Goal: Task Accomplishment & Management: Manage account settings

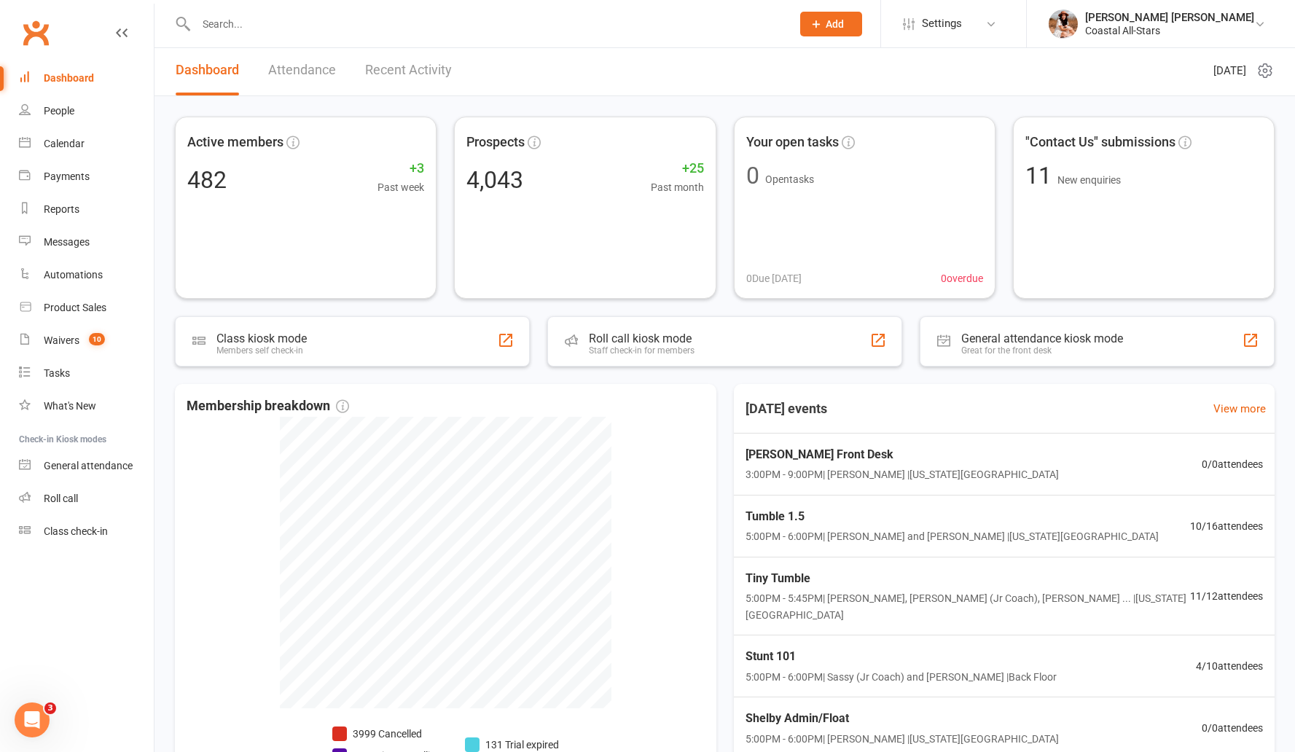
scroll to position [1, 0]
click at [76, 140] on div "Calendar" at bounding box center [64, 144] width 41 height 12
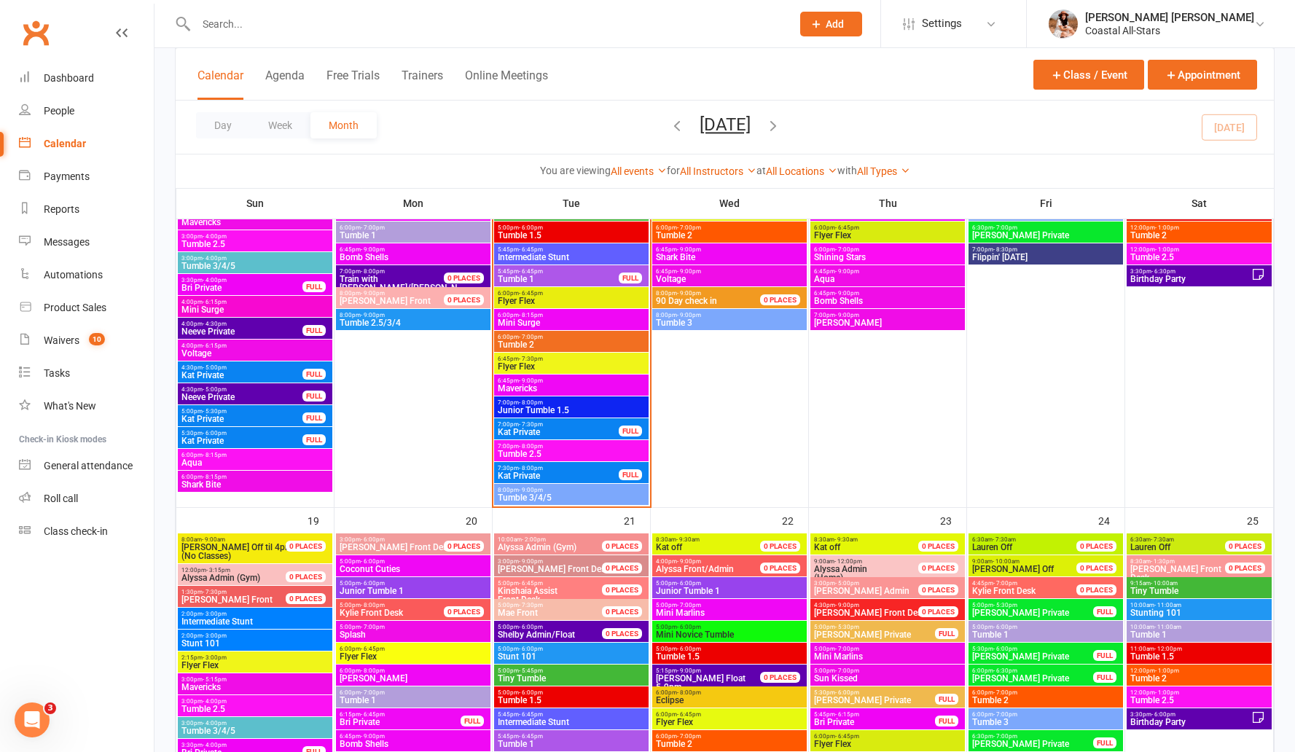
scroll to position [1056, 0]
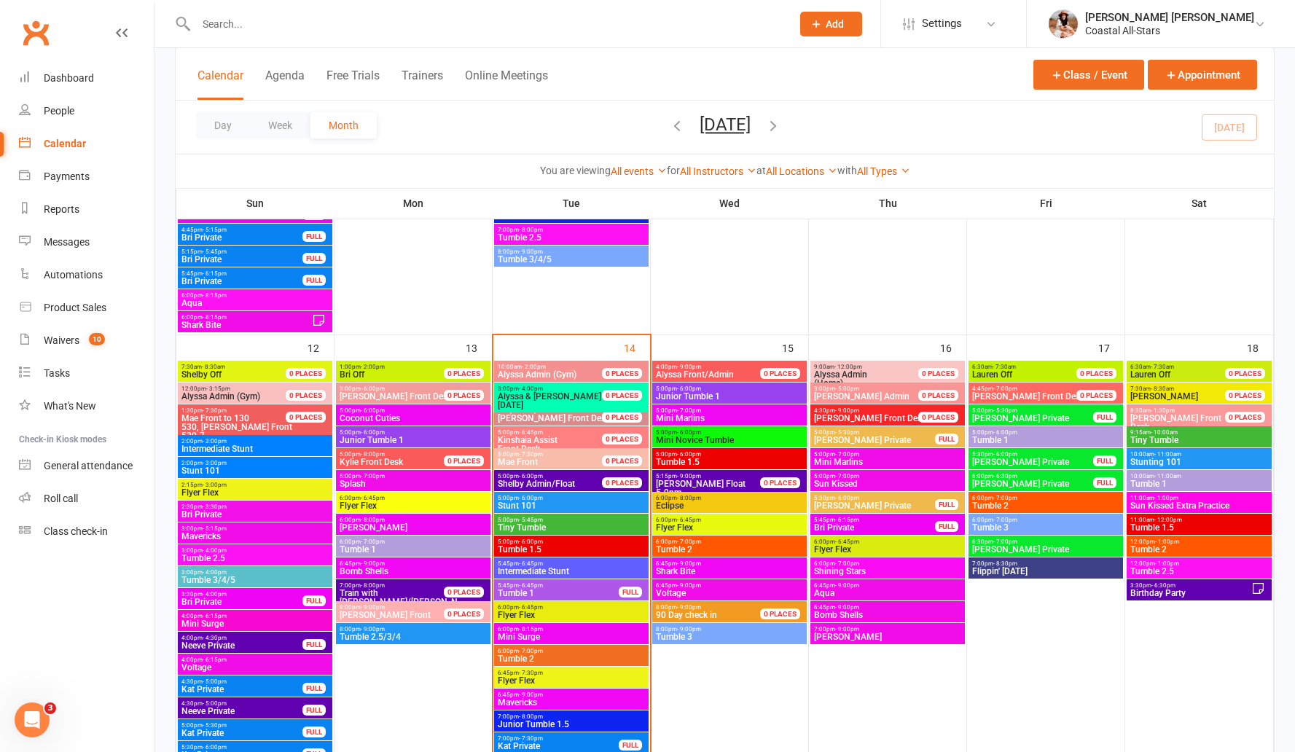
click at [532, 506] on span "Stunt 101" at bounding box center [571, 505] width 149 height 9
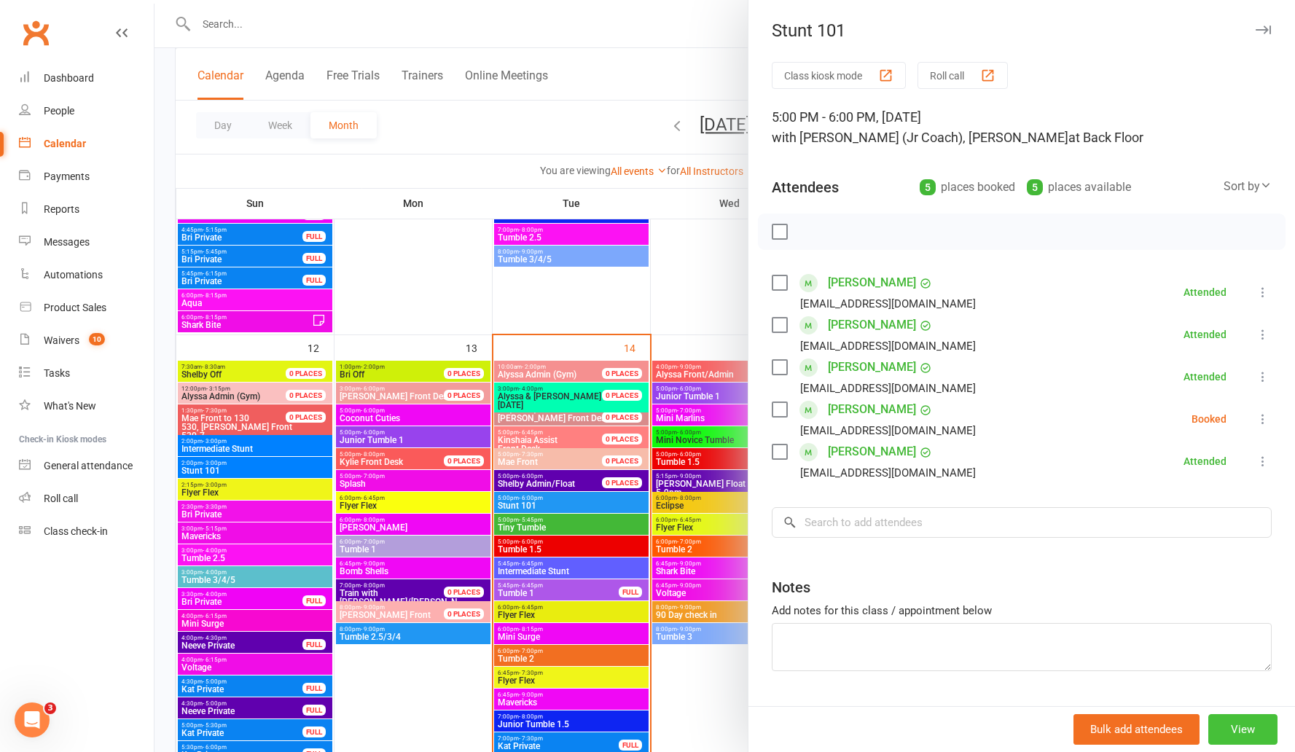
click at [1229, 719] on button "View" at bounding box center [1242, 729] width 69 height 31
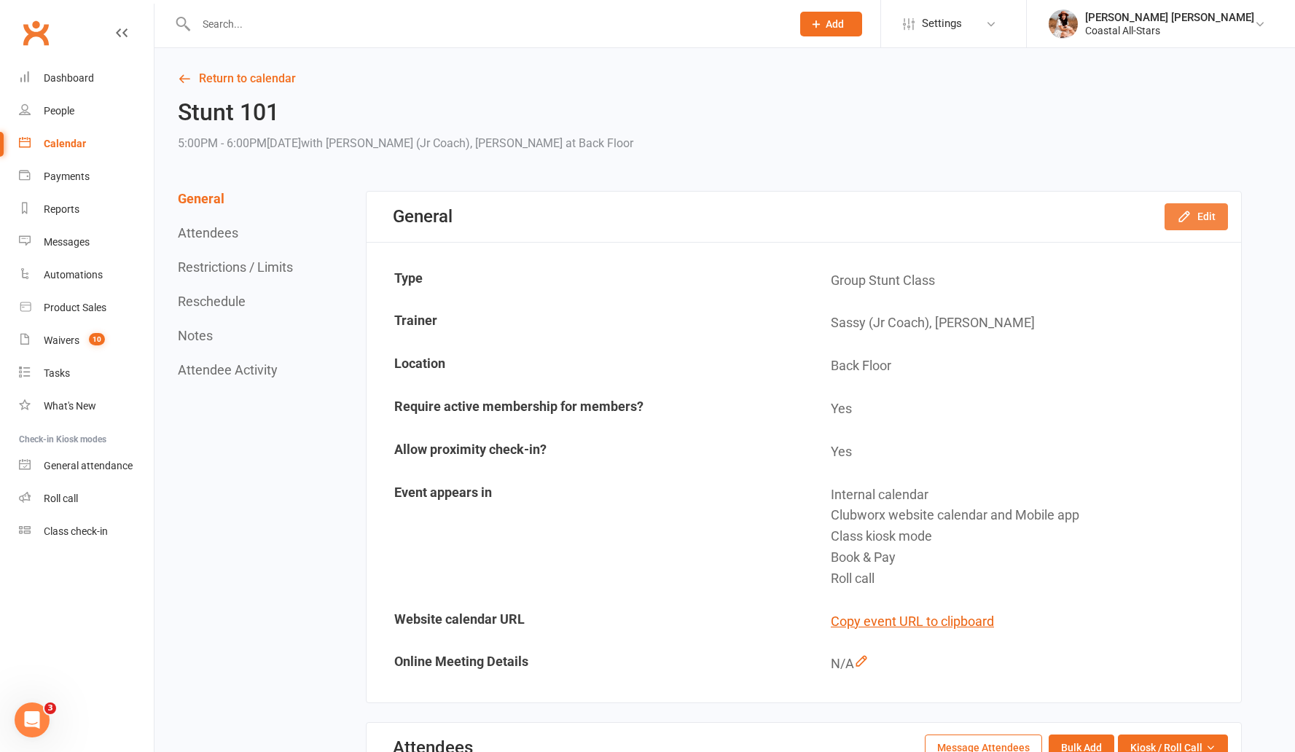
click at [1188, 207] on button "Edit" at bounding box center [1195, 216] width 63 height 26
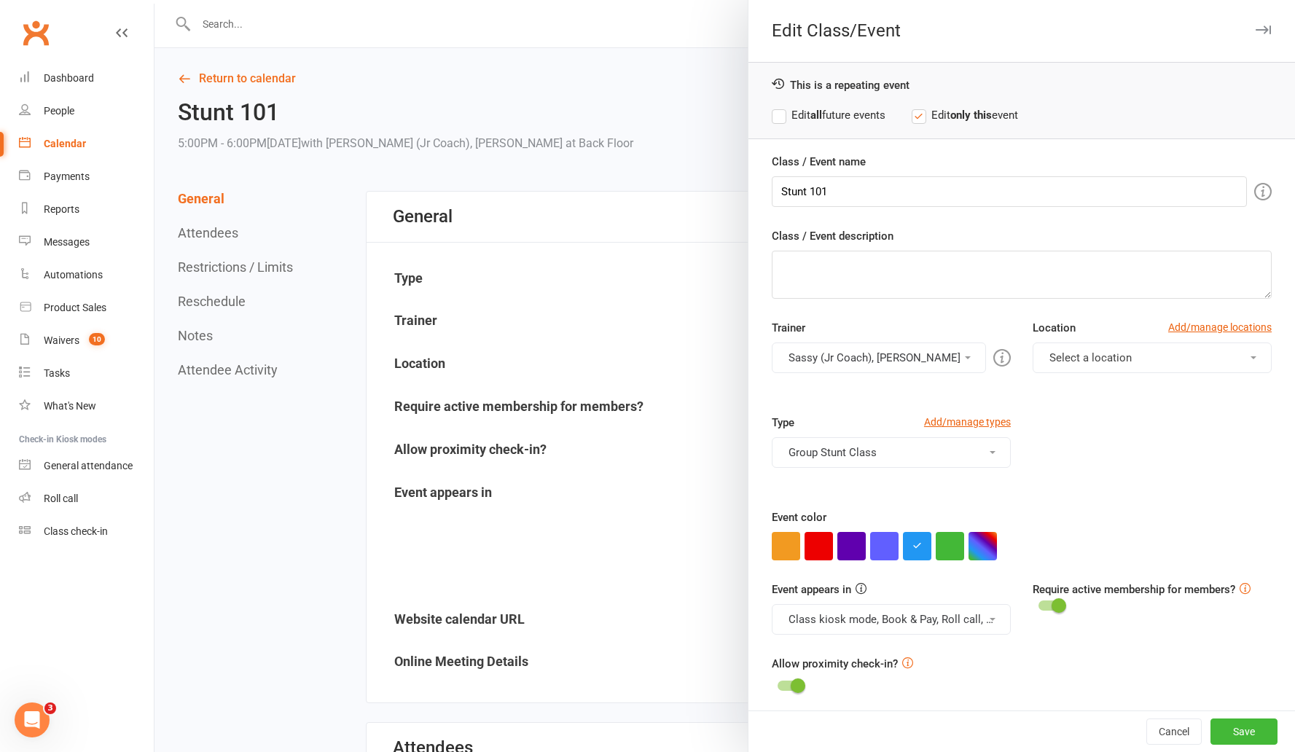
click at [883, 350] on button "Sassy (Jr Coach), [PERSON_NAME]" at bounding box center [879, 357] width 214 height 31
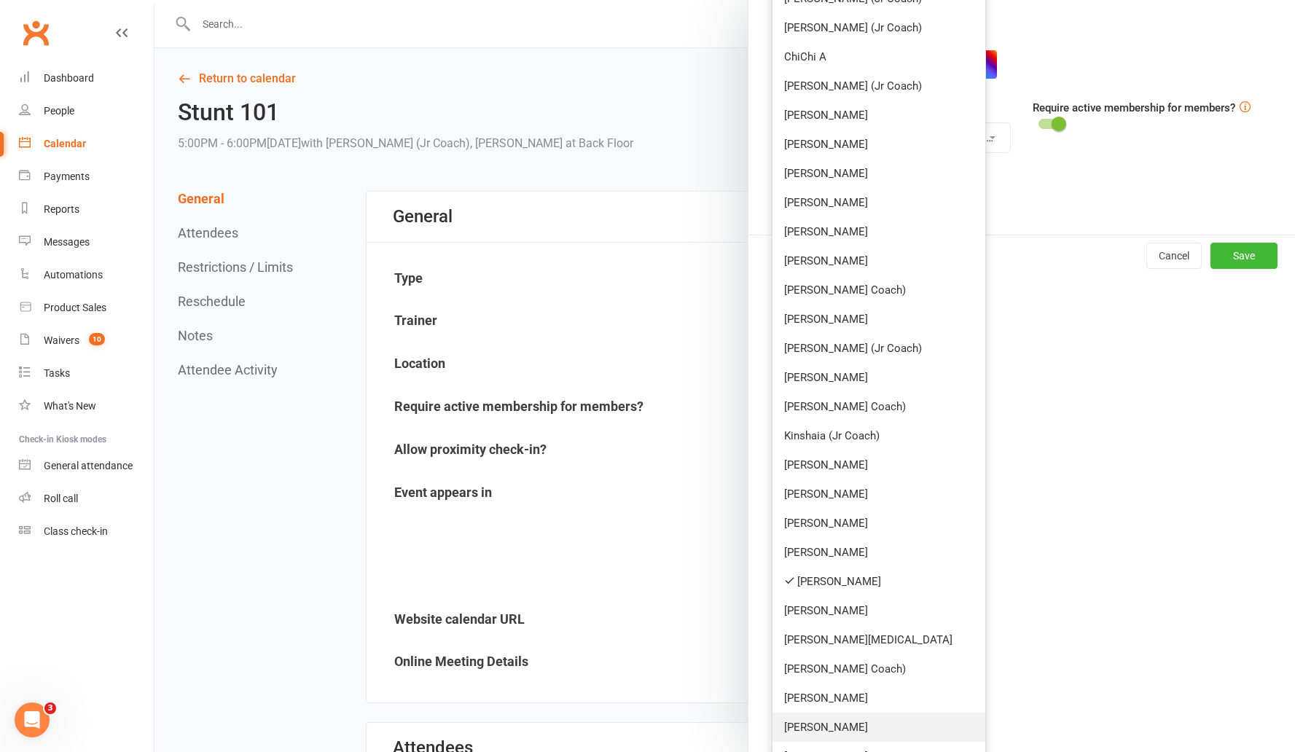
scroll to position [658, 0]
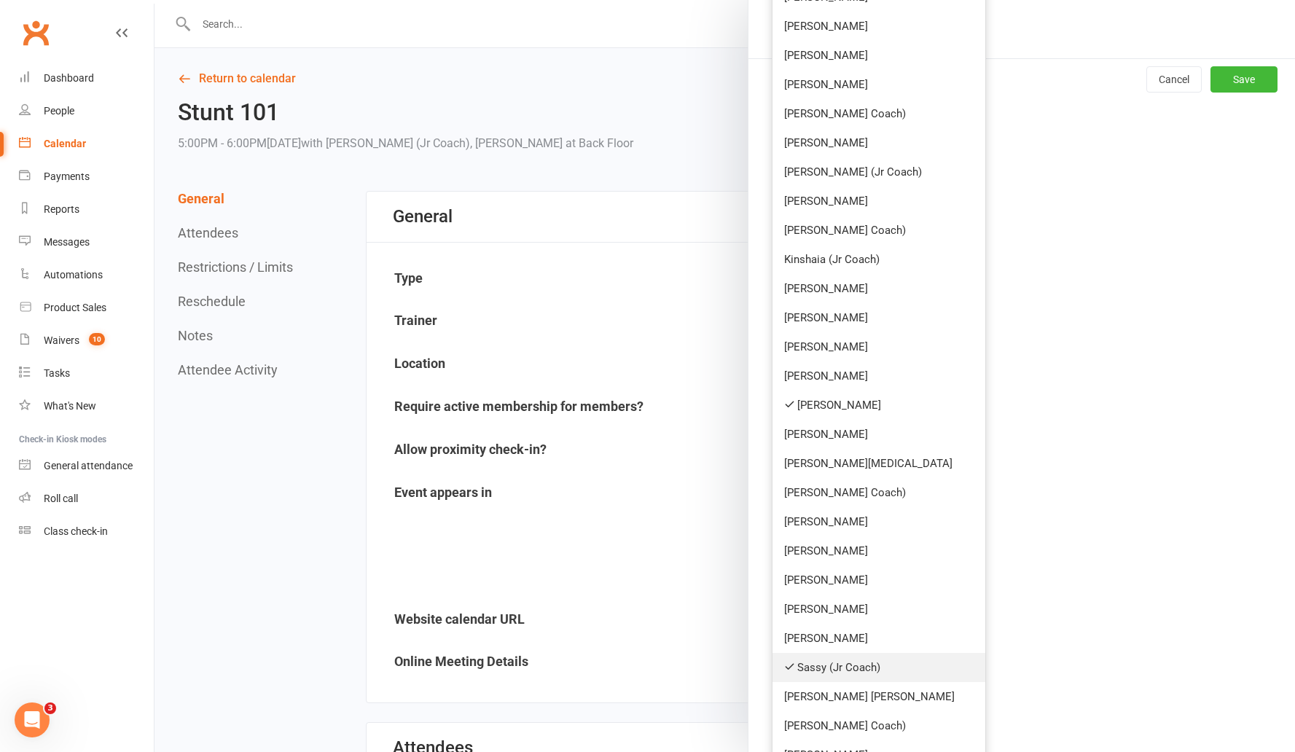
click at [803, 672] on link "Sassy (Jr Coach)" at bounding box center [878, 667] width 213 height 29
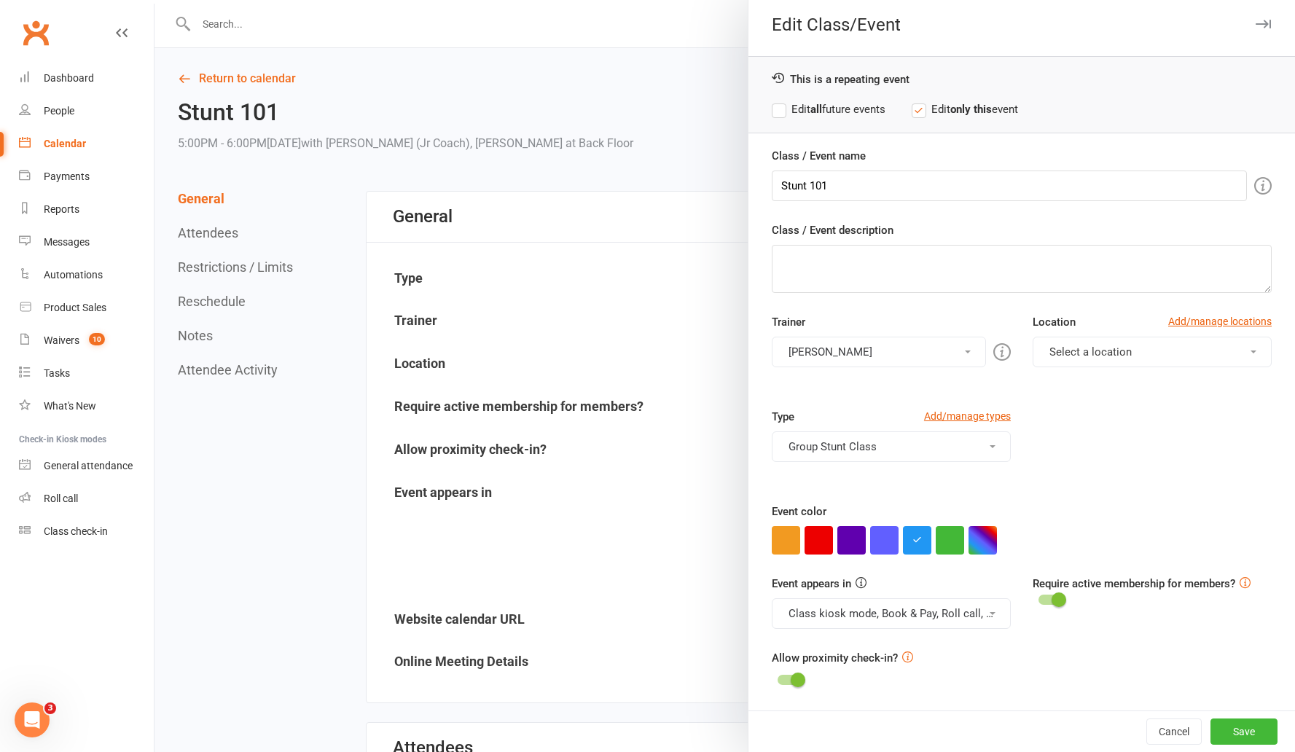
click at [844, 361] on button "[PERSON_NAME]" at bounding box center [879, 352] width 214 height 31
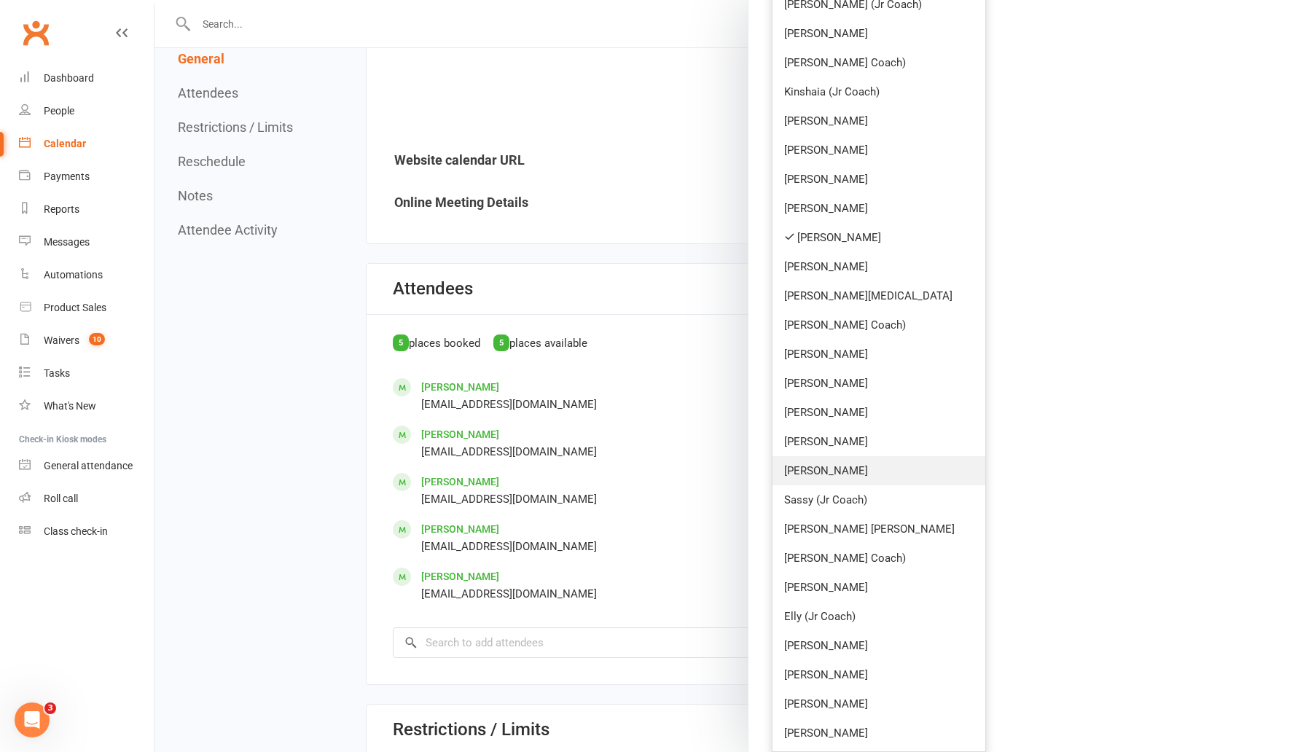
scroll to position [926, 0]
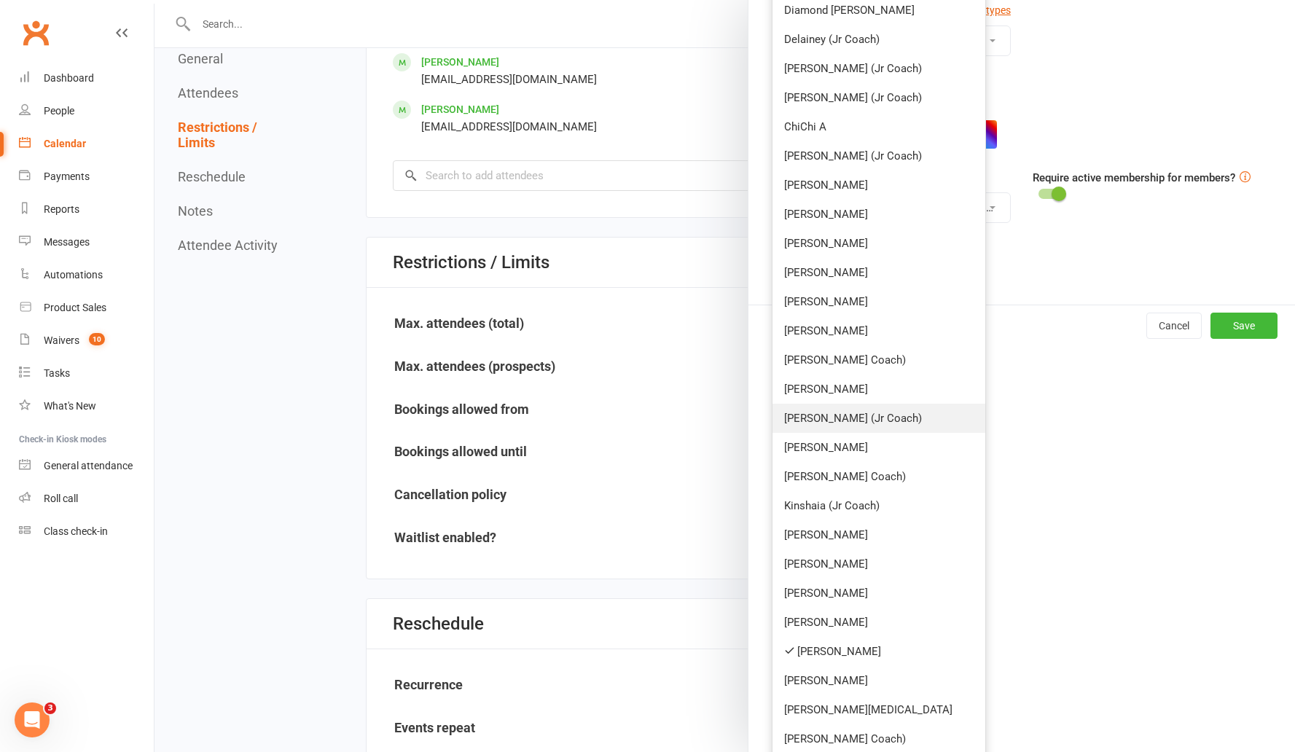
click at [846, 408] on link "[PERSON_NAME] (Jr Coach)" at bounding box center [878, 418] width 213 height 29
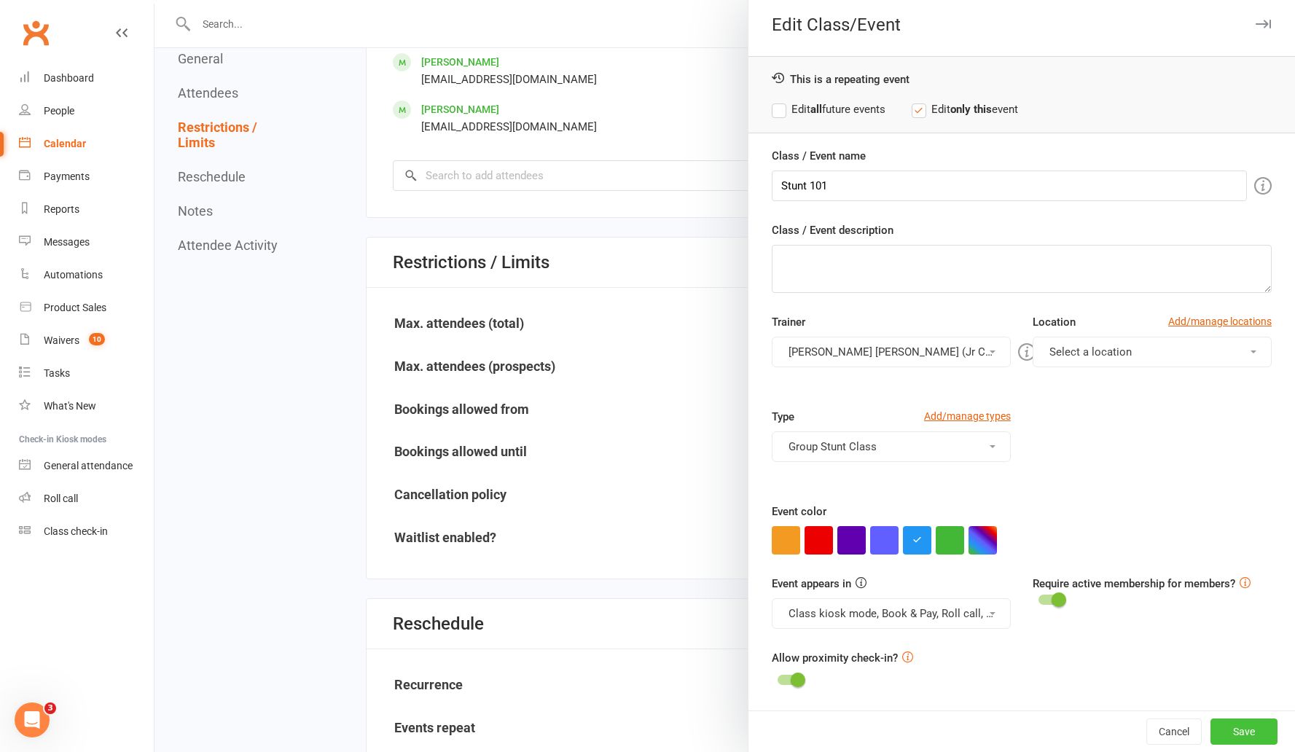
click at [1210, 744] on button "Save" at bounding box center [1243, 731] width 67 height 26
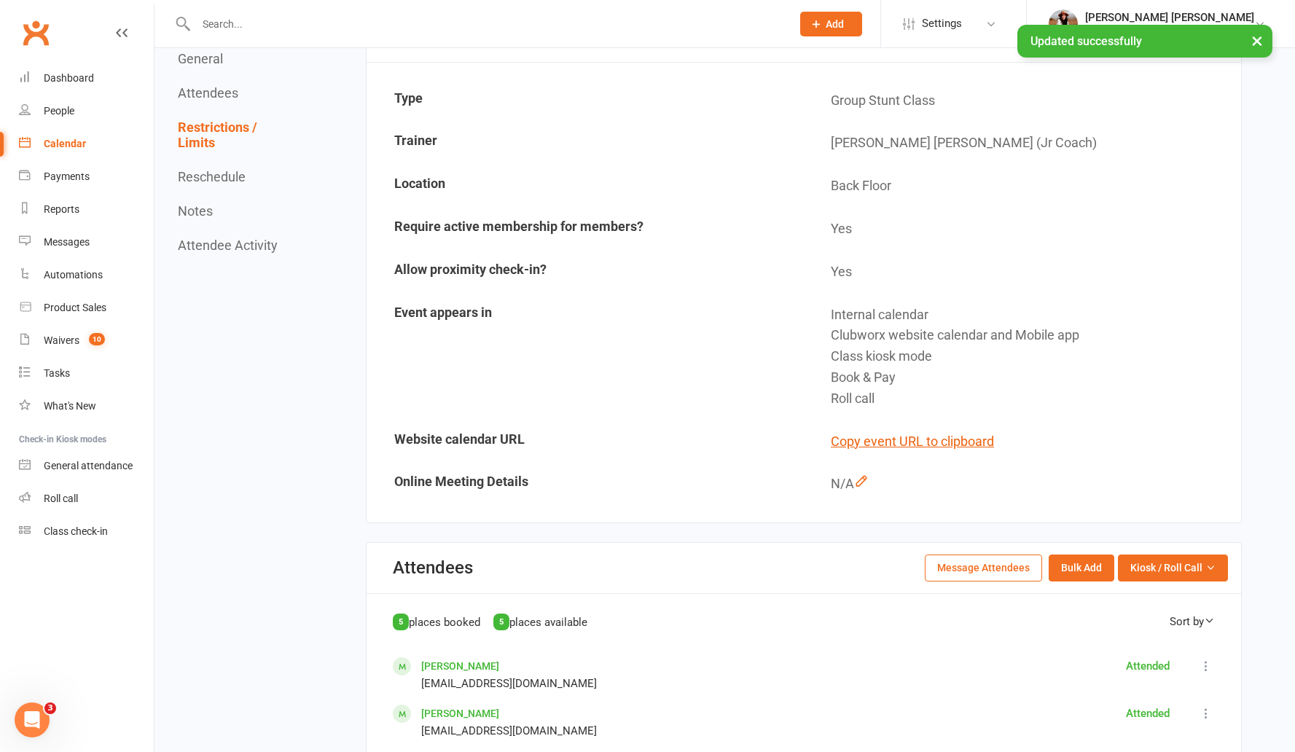
scroll to position [0, 0]
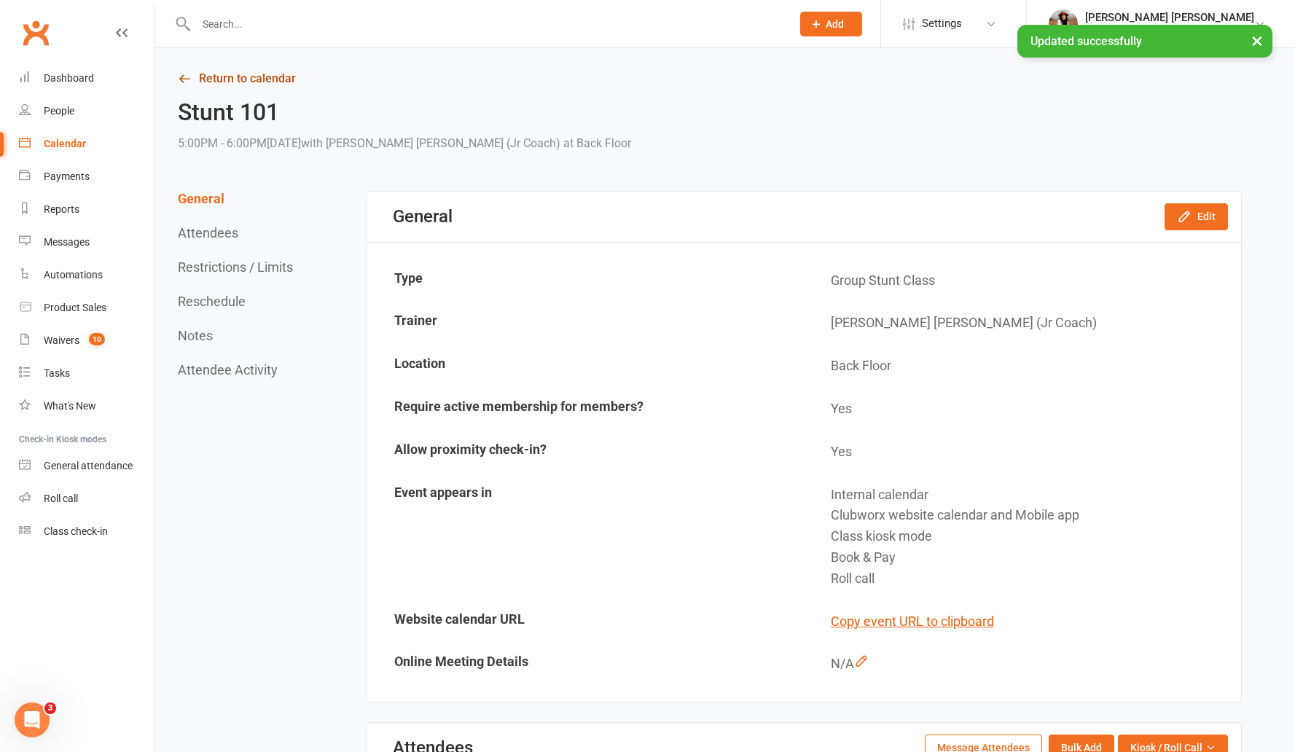
click at [239, 75] on link "Return to calendar" at bounding box center [710, 78] width 1064 height 20
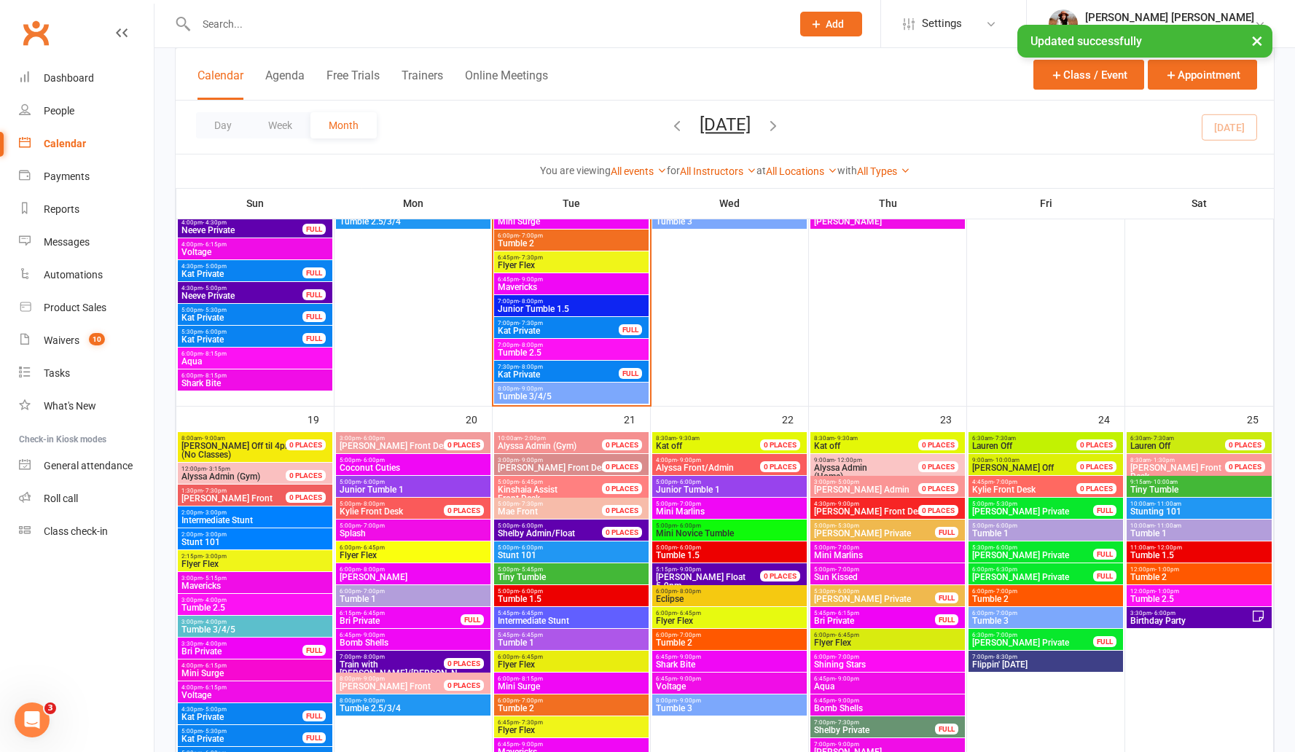
scroll to position [1105, 0]
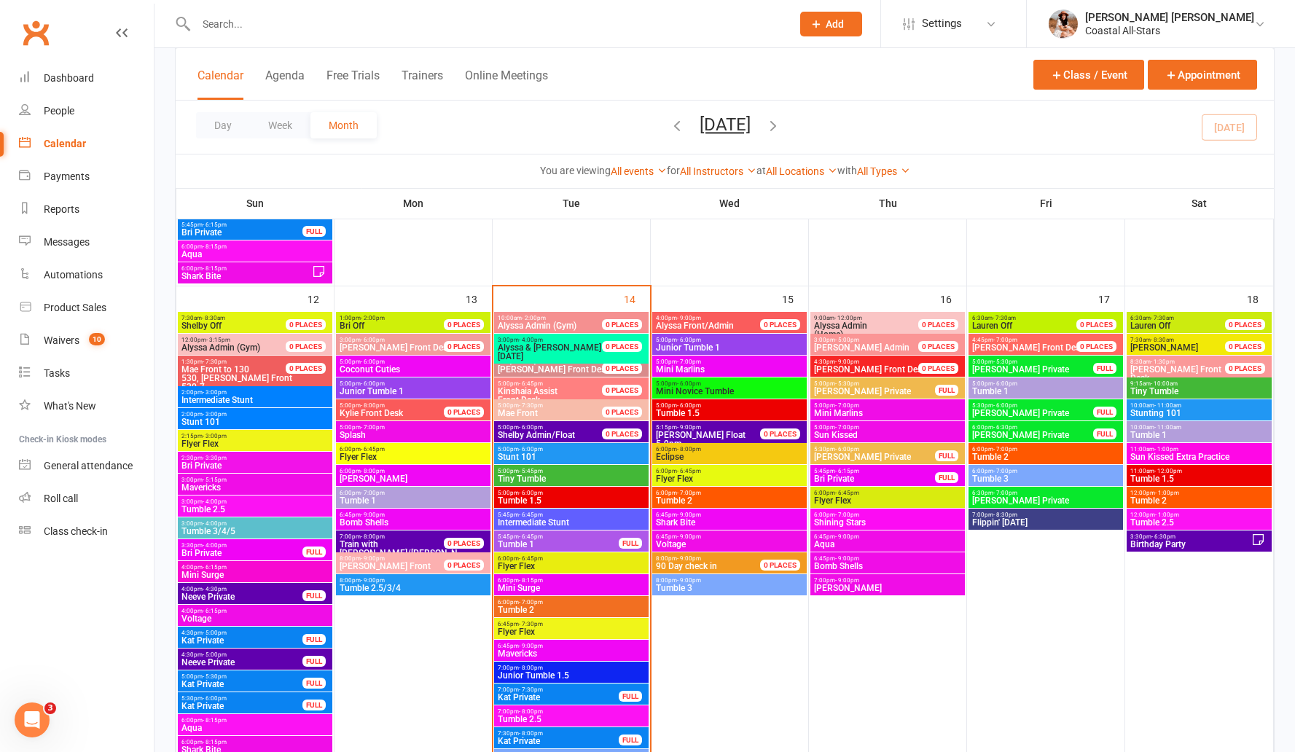
click at [540, 516] on span "- 6:45pm" at bounding box center [531, 514] width 24 height 7
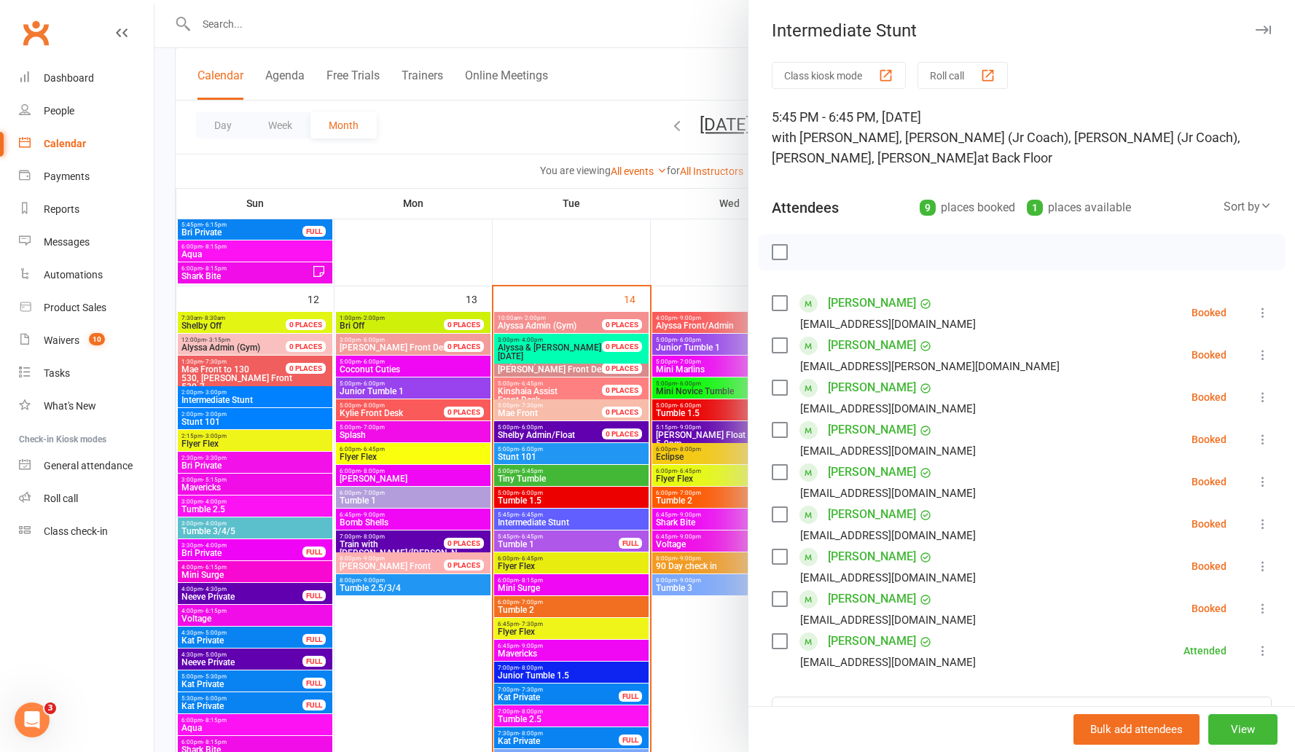
click at [544, 474] on div at bounding box center [724, 376] width 1140 height 752
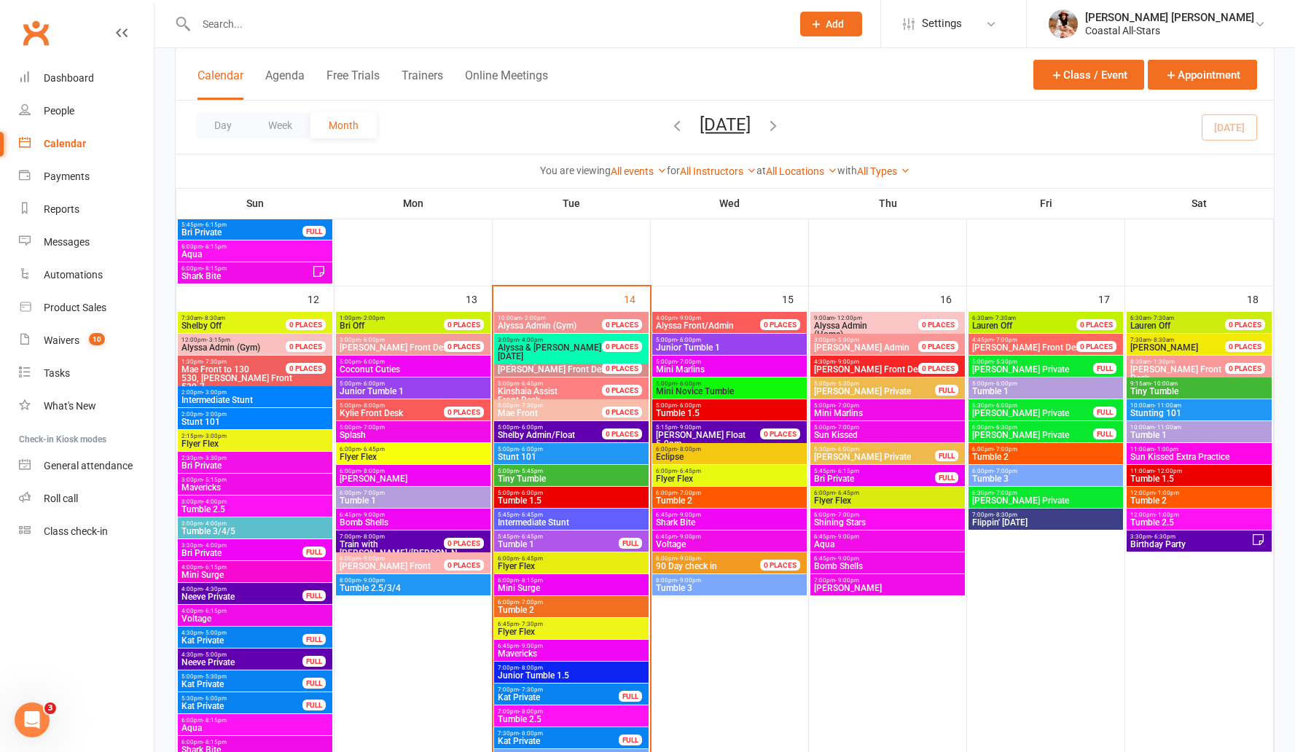
click at [544, 474] on span "Tiny Tumble" at bounding box center [571, 478] width 149 height 9
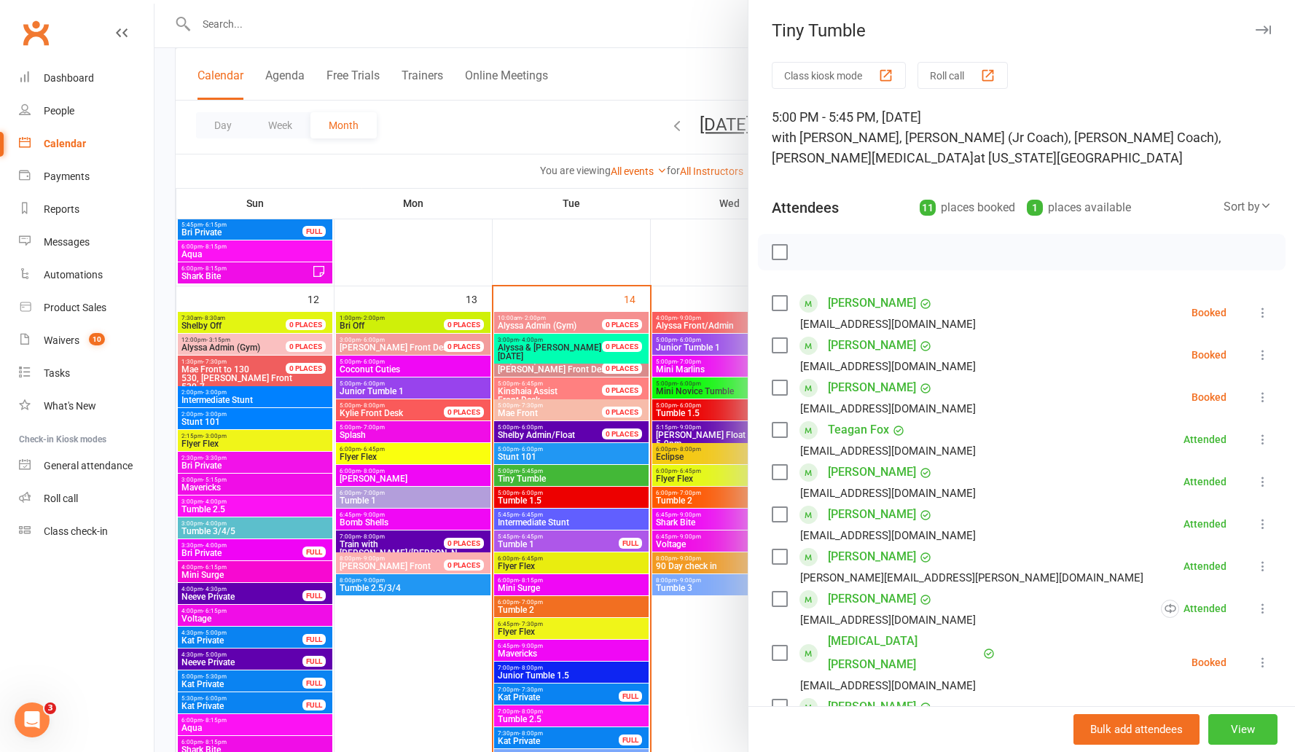
click at [1215, 723] on button "View" at bounding box center [1242, 729] width 69 height 31
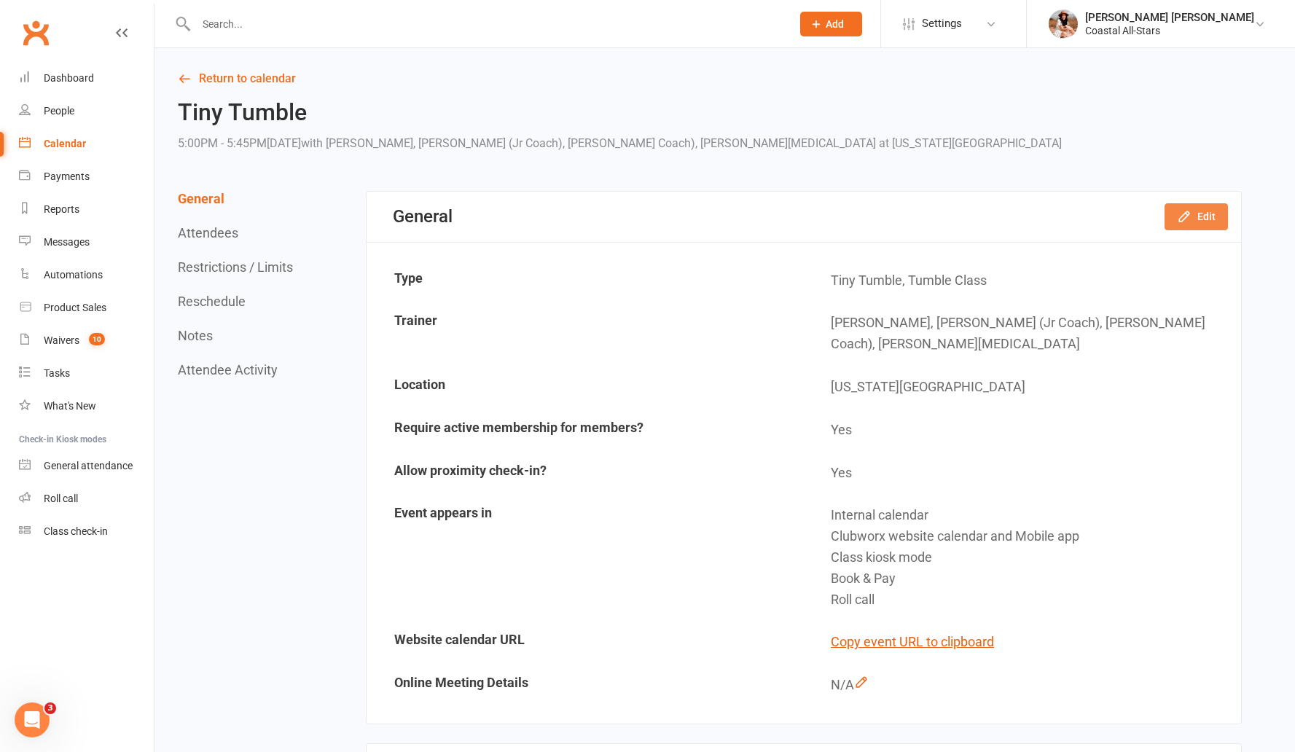
click at [1174, 216] on button "Edit" at bounding box center [1195, 216] width 63 height 26
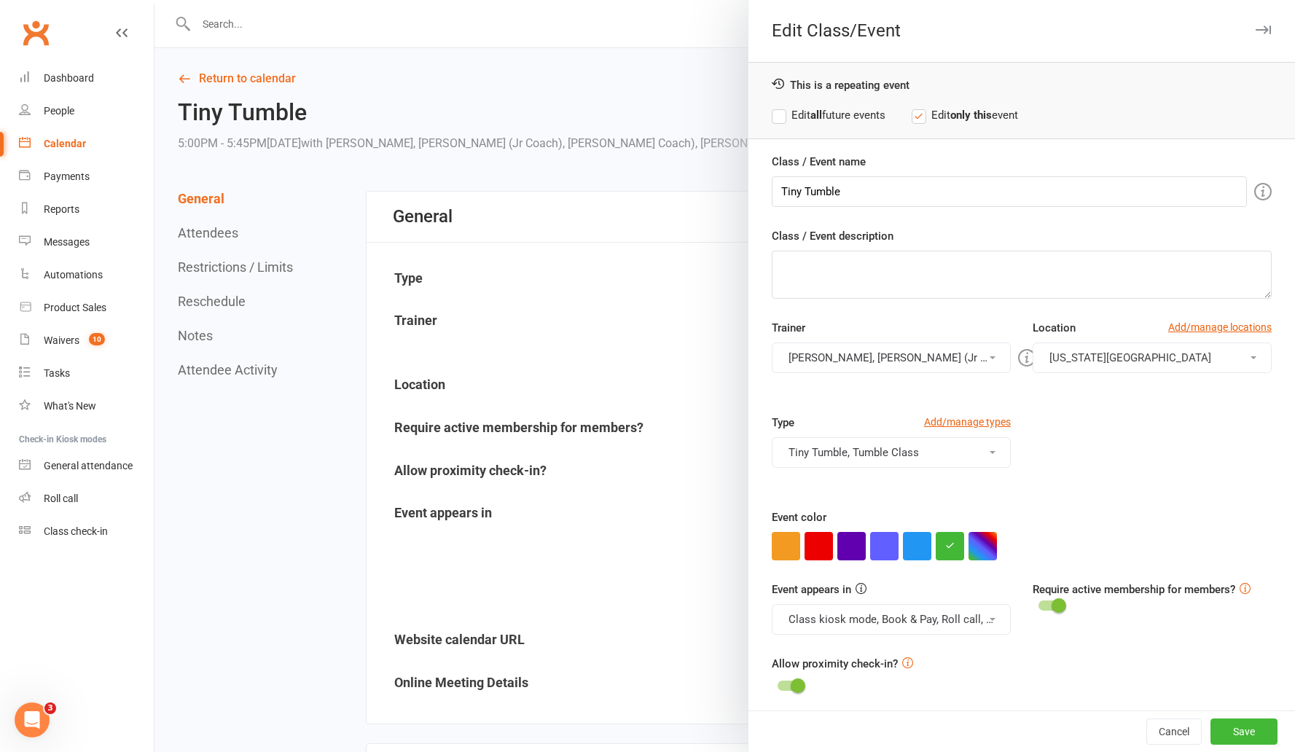
click at [843, 348] on button "[PERSON_NAME], [PERSON_NAME] (Jr Coach), [PERSON_NAME] Coach), [PERSON_NAME][ME…" at bounding box center [891, 357] width 239 height 31
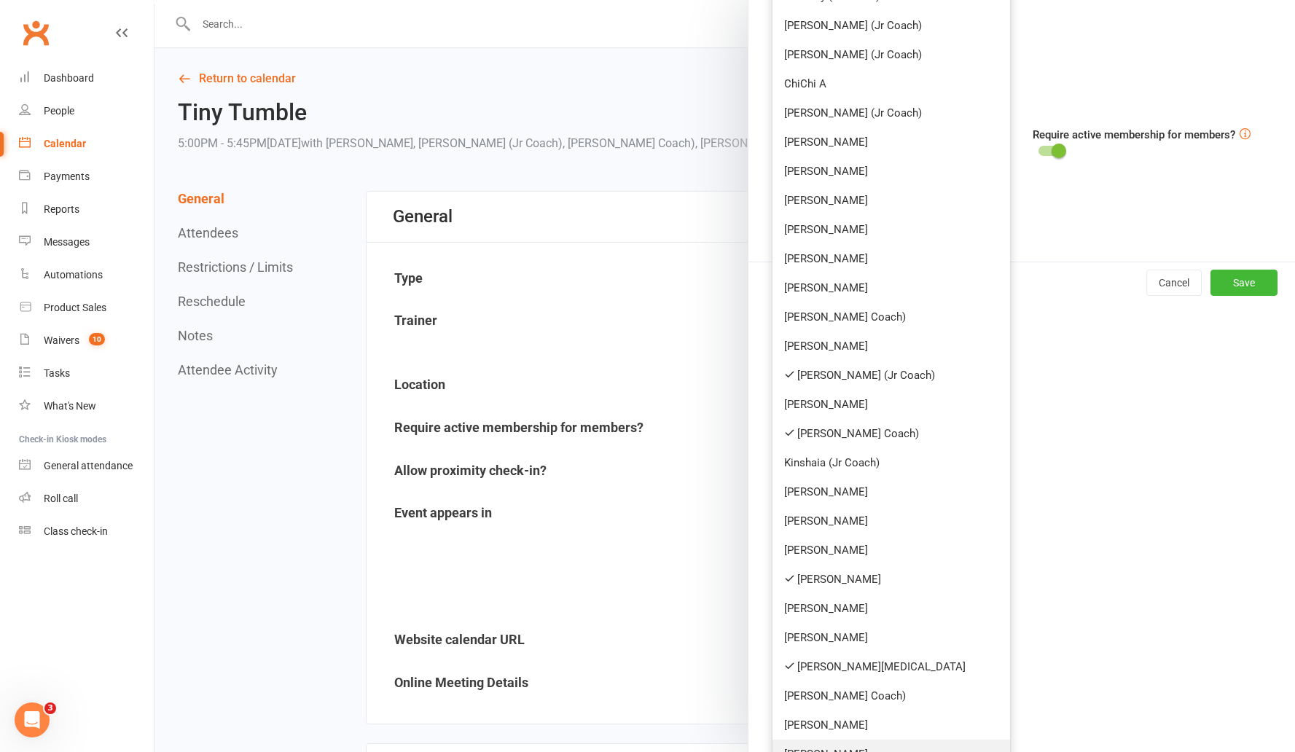
scroll to position [618, 0]
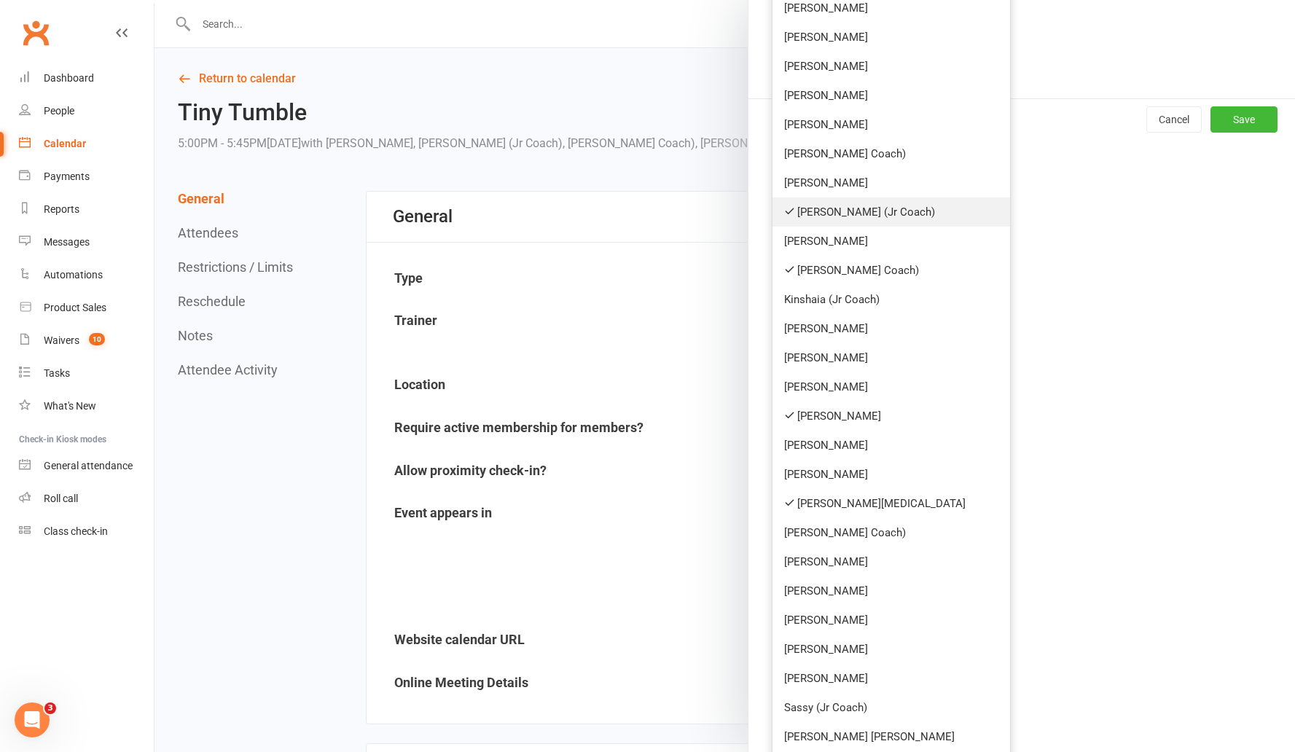
click at [836, 207] on link "[PERSON_NAME] (Jr Coach)" at bounding box center [891, 211] width 238 height 29
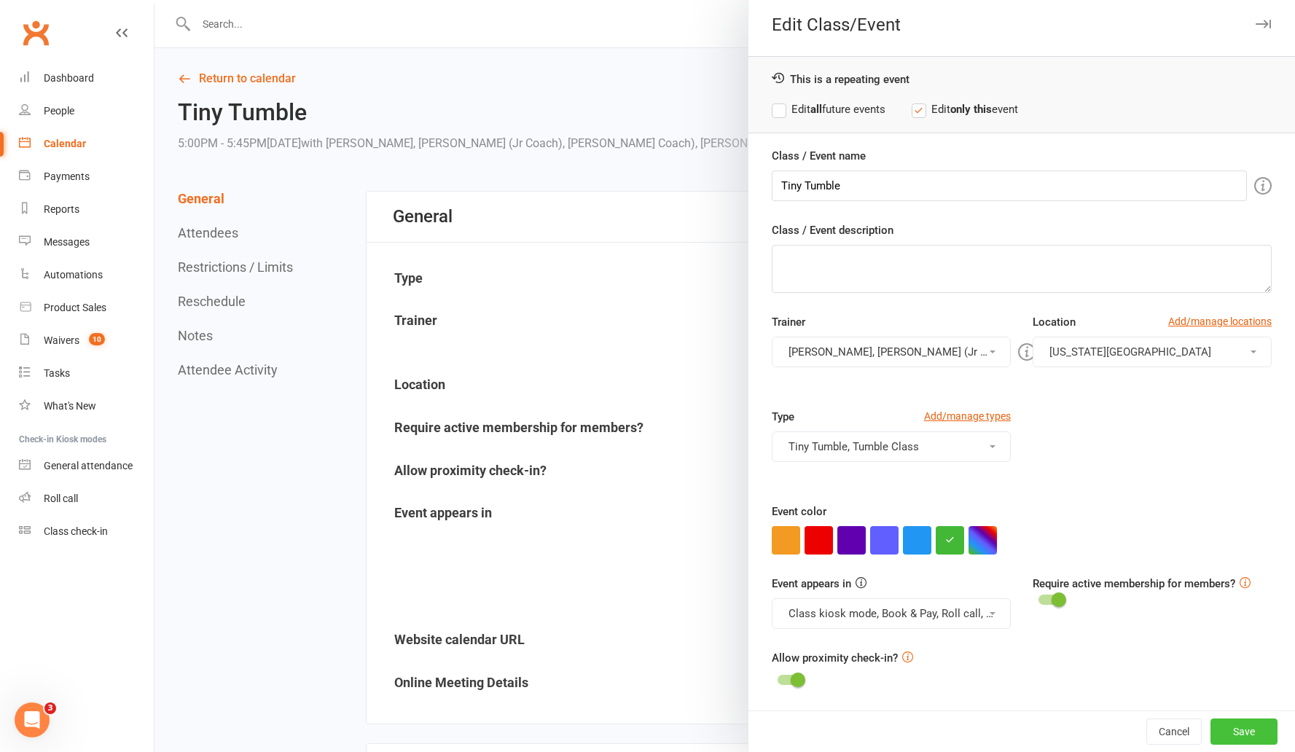
click at [1235, 729] on button "Save" at bounding box center [1243, 731] width 67 height 26
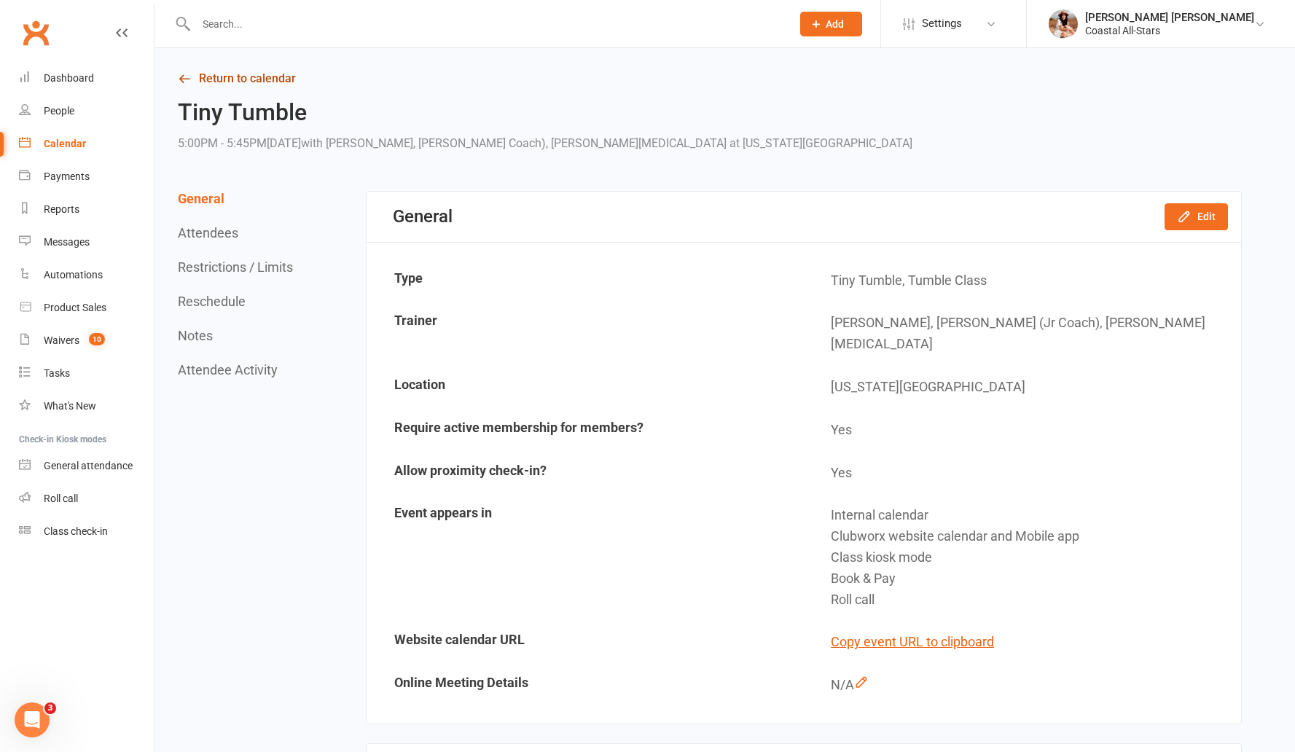
click at [236, 77] on link "Return to calendar" at bounding box center [710, 78] width 1064 height 20
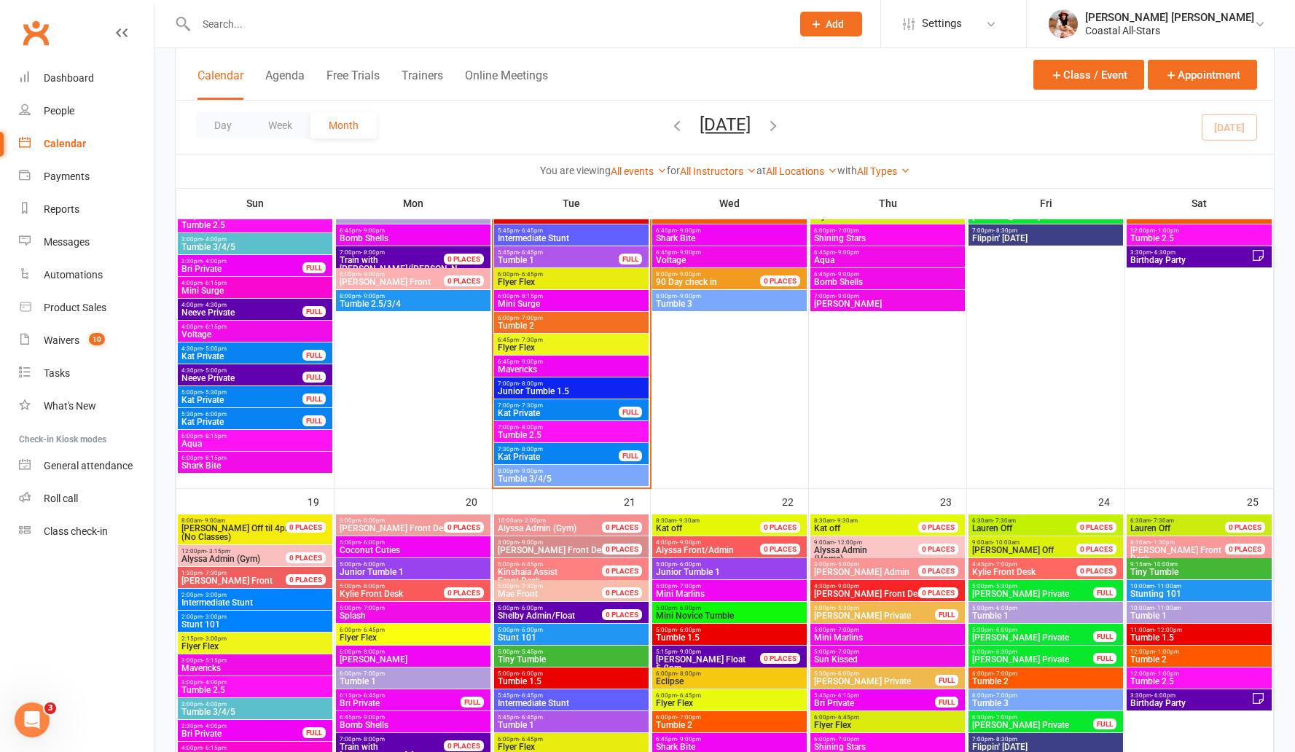
scroll to position [1382, 0]
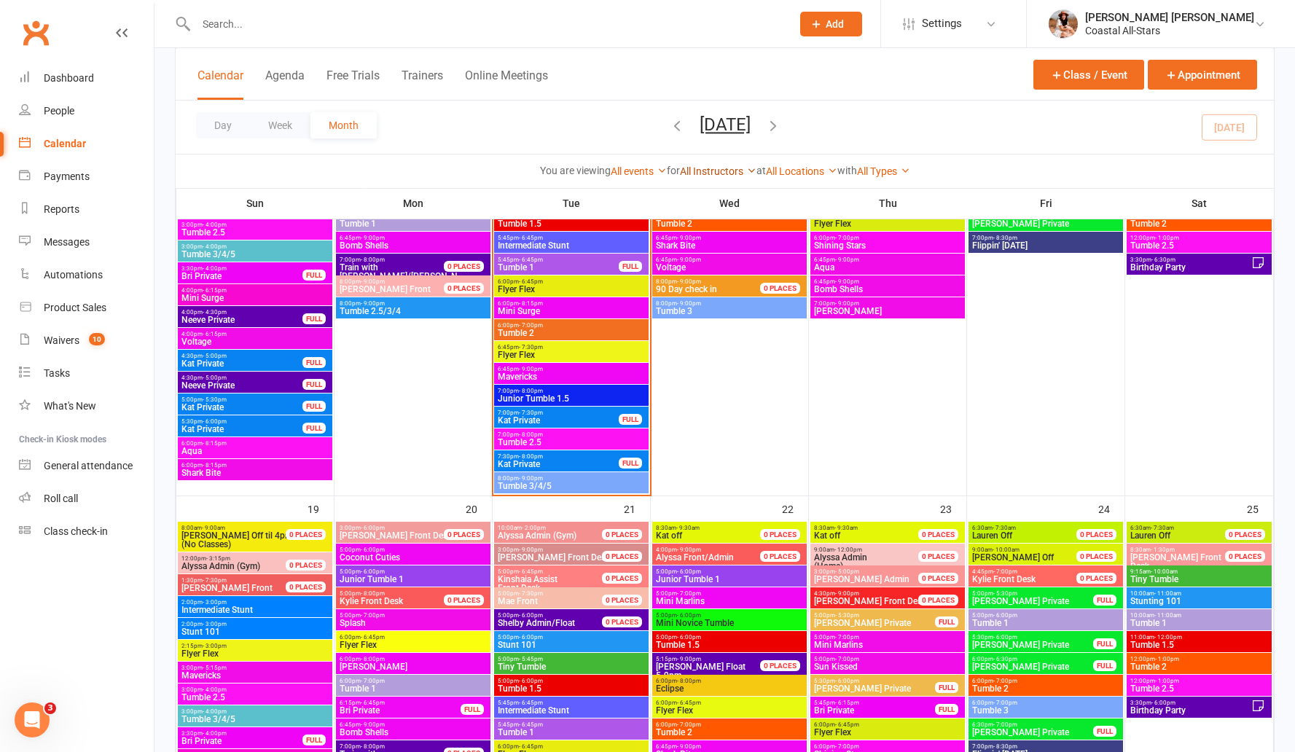
click at [726, 174] on link "All Instructors" at bounding box center [718, 171] width 77 height 12
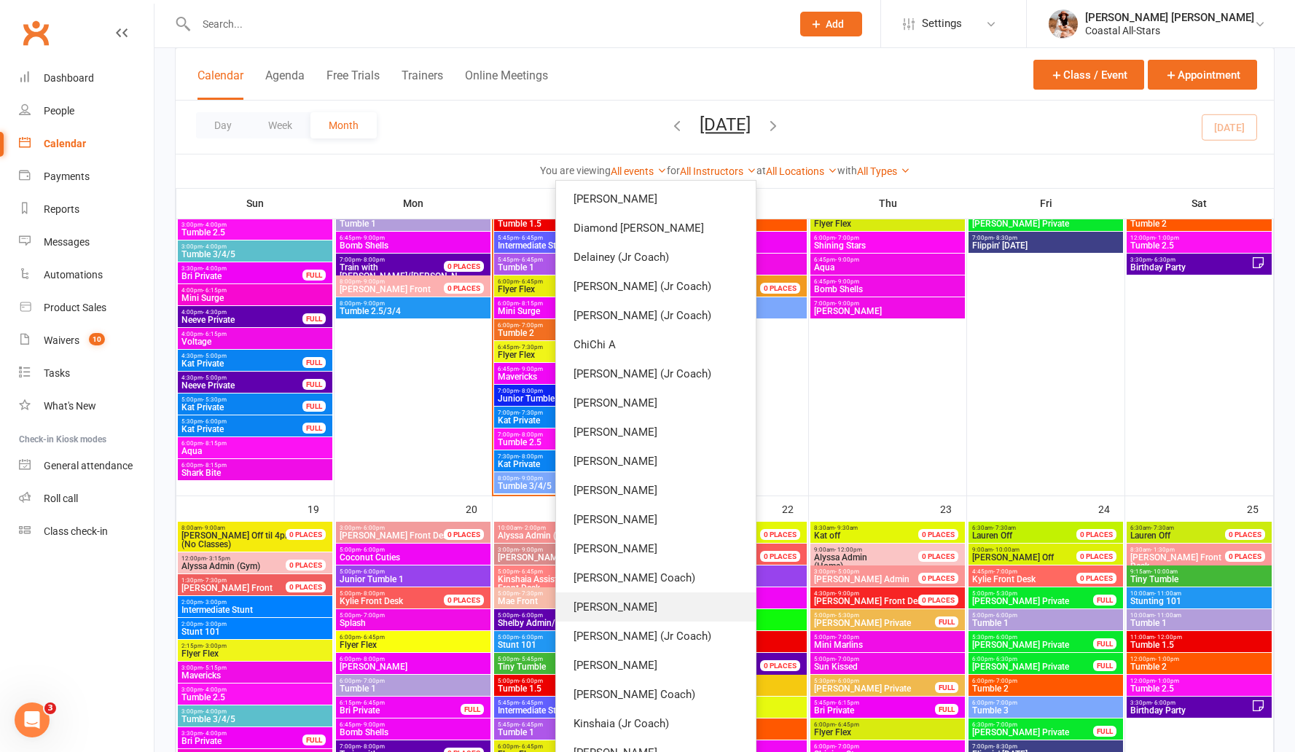
click at [678, 613] on link "[PERSON_NAME]" at bounding box center [656, 606] width 200 height 29
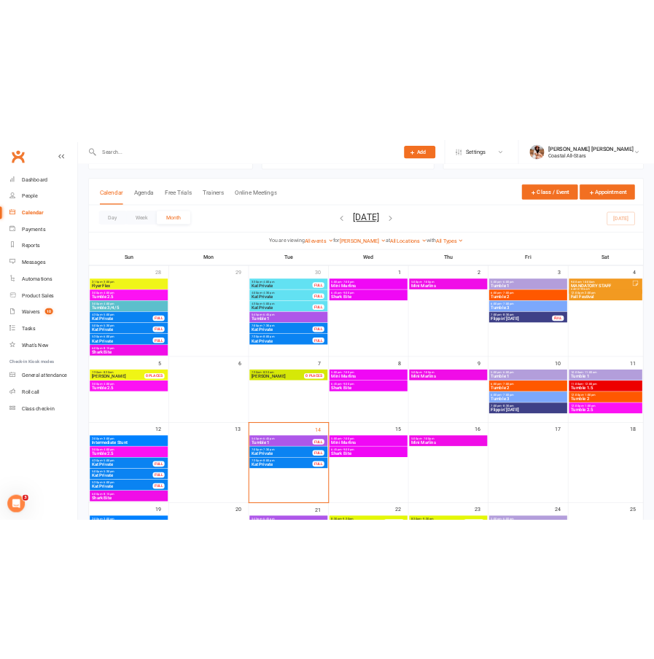
scroll to position [23, 0]
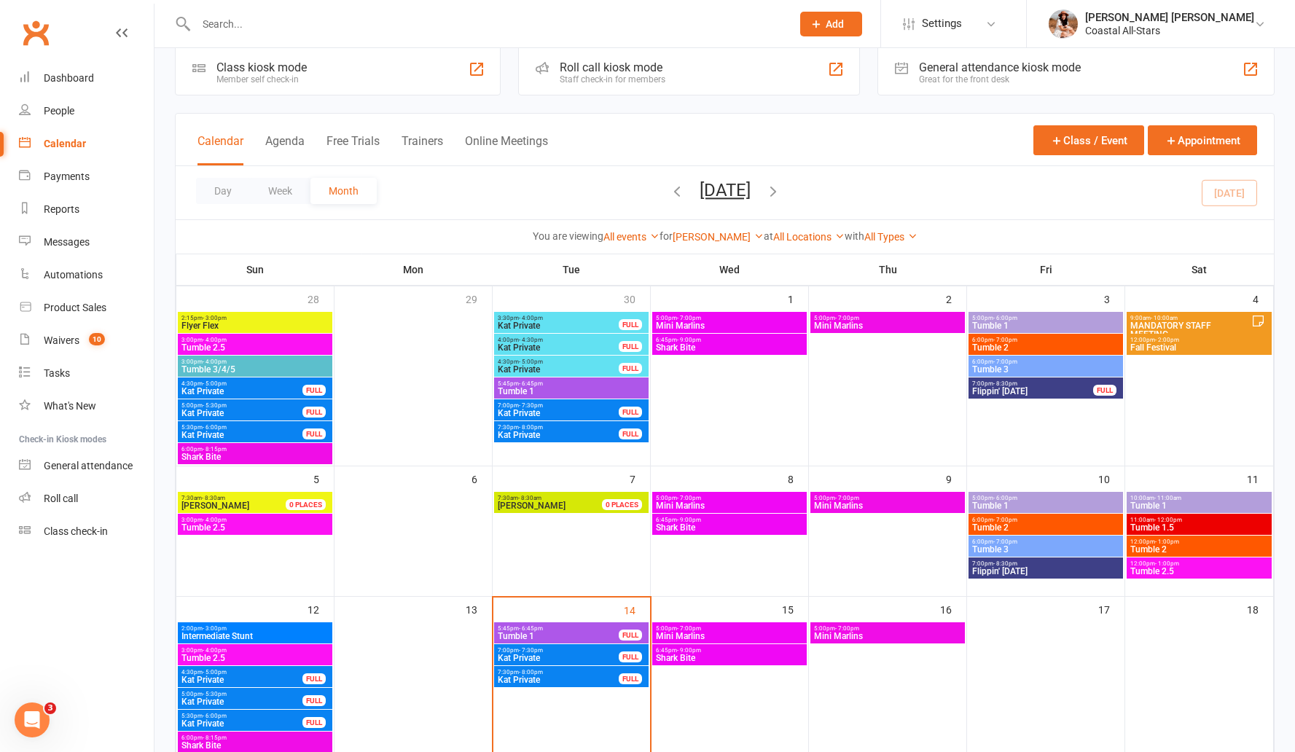
click at [552, 630] on span "5:45pm - 6:45pm" at bounding box center [558, 628] width 122 height 7
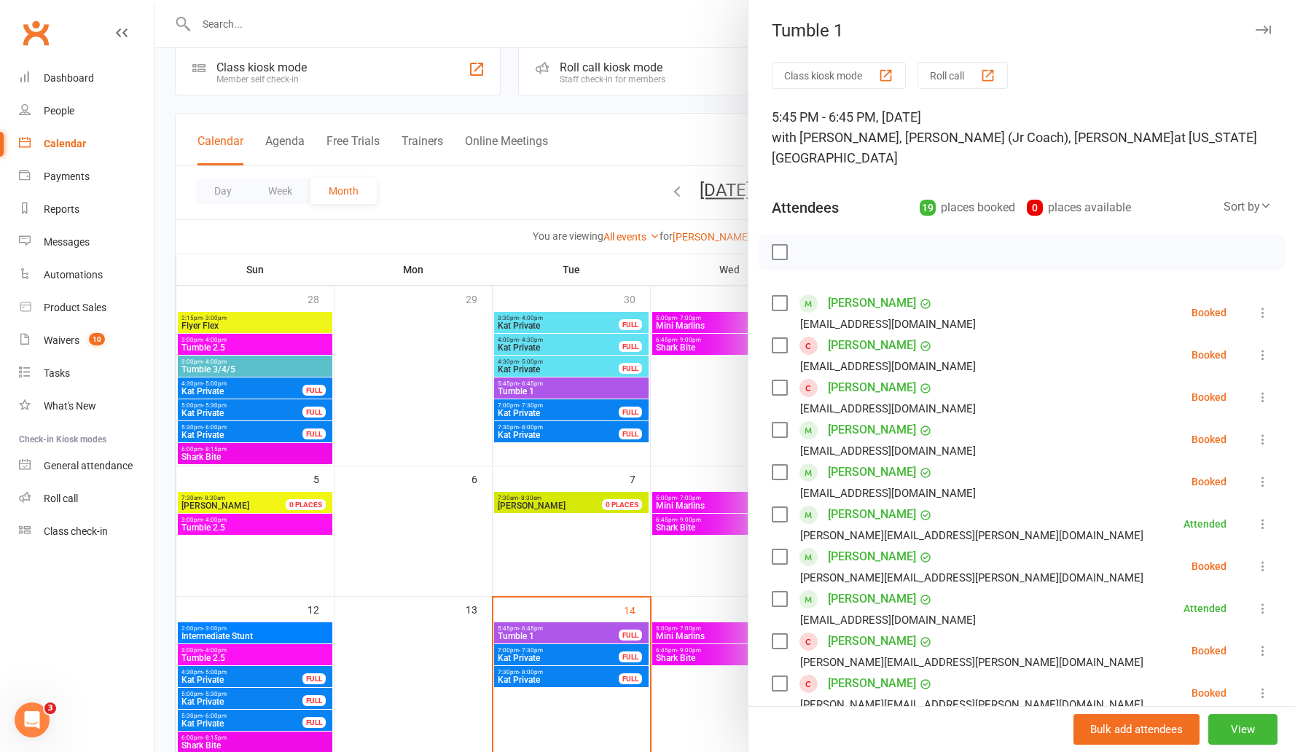
click at [684, 238] on div at bounding box center [724, 376] width 1140 height 752
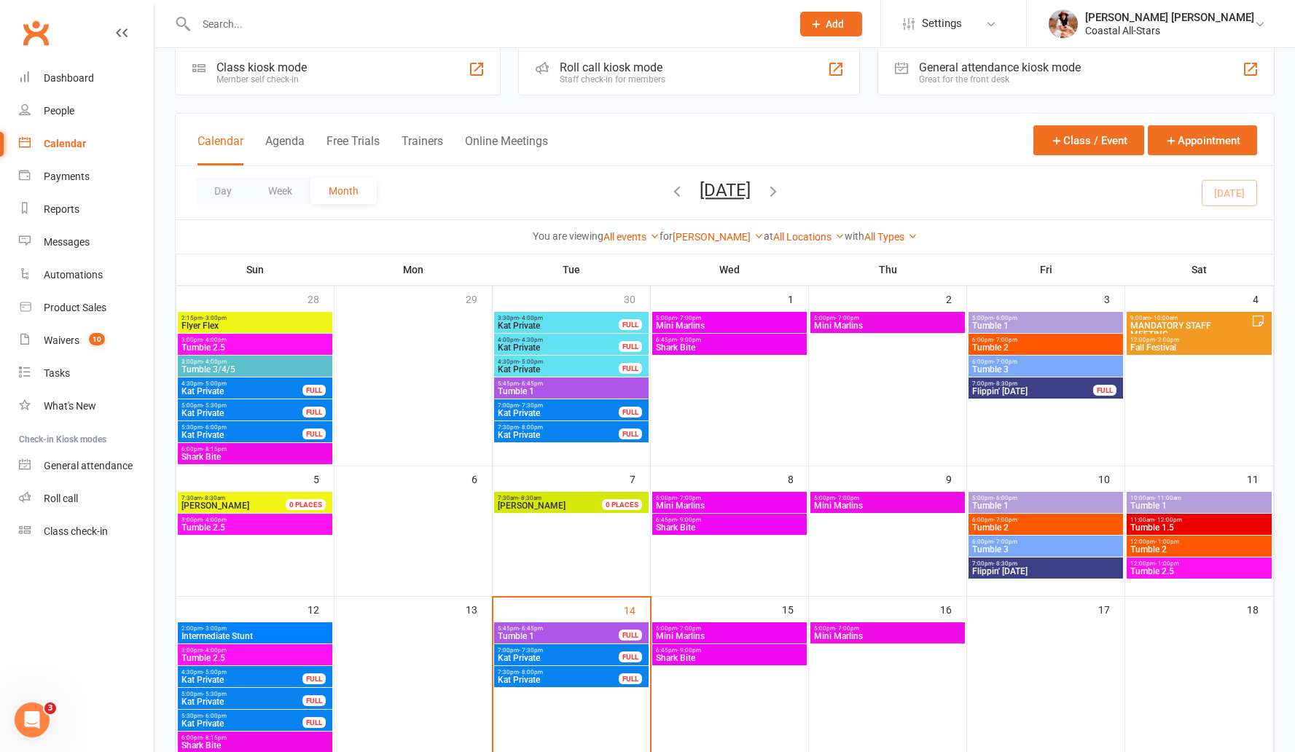
click at [706, 235] on div at bounding box center [724, 376] width 1140 height 752
click at [711, 235] on link "[PERSON_NAME]" at bounding box center [717, 237] width 91 height 12
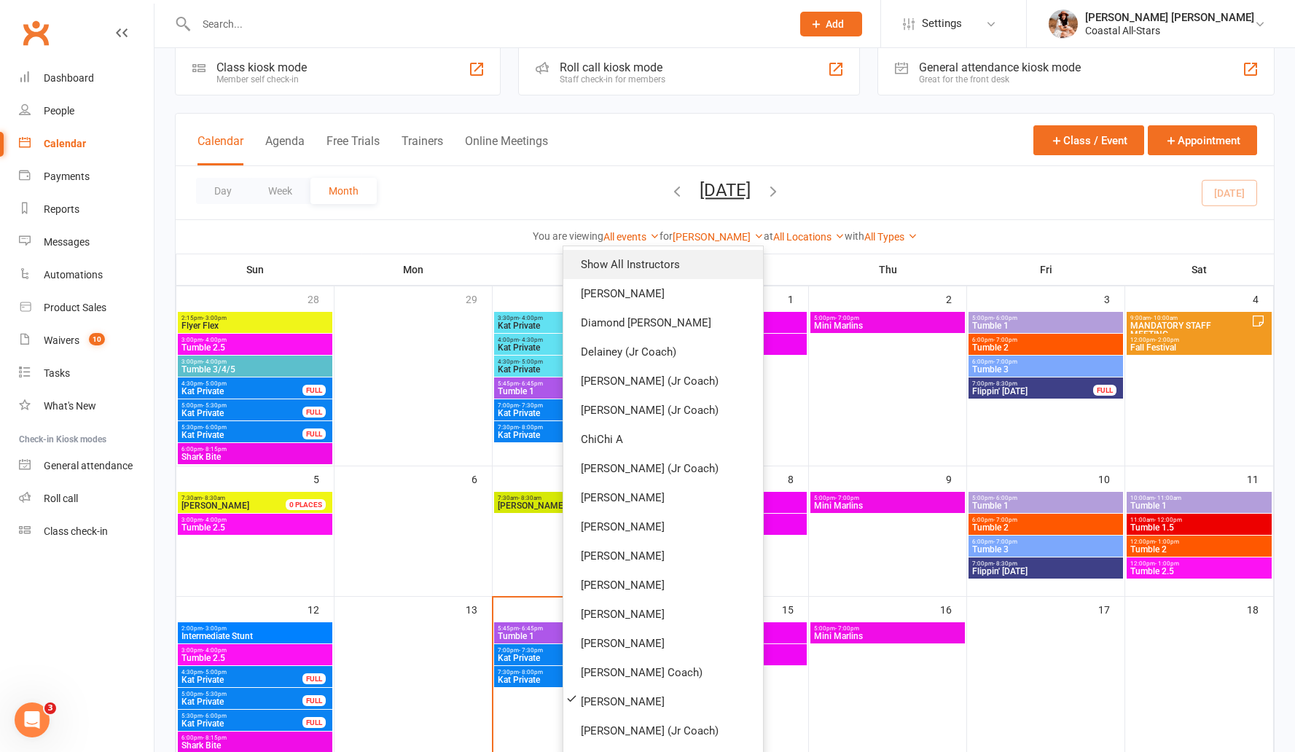
click at [667, 253] on link "Show All Instructors" at bounding box center [663, 264] width 200 height 29
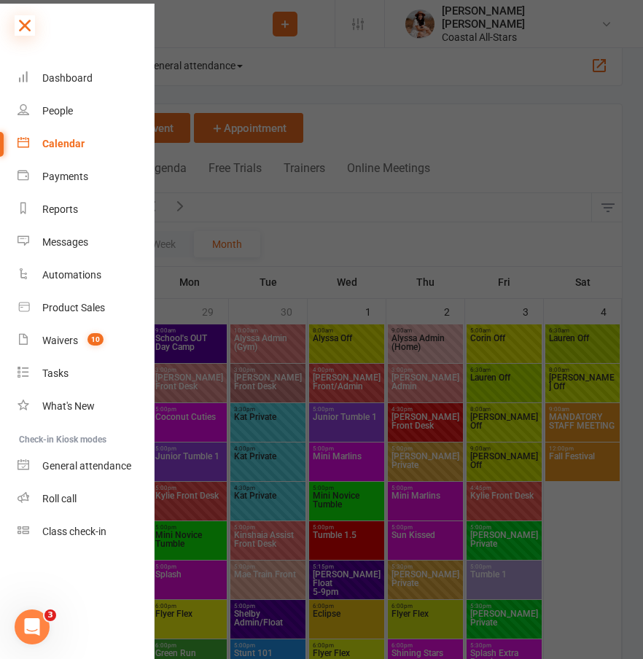
click at [21, 32] on icon at bounding box center [25, 25] width 20 height 20
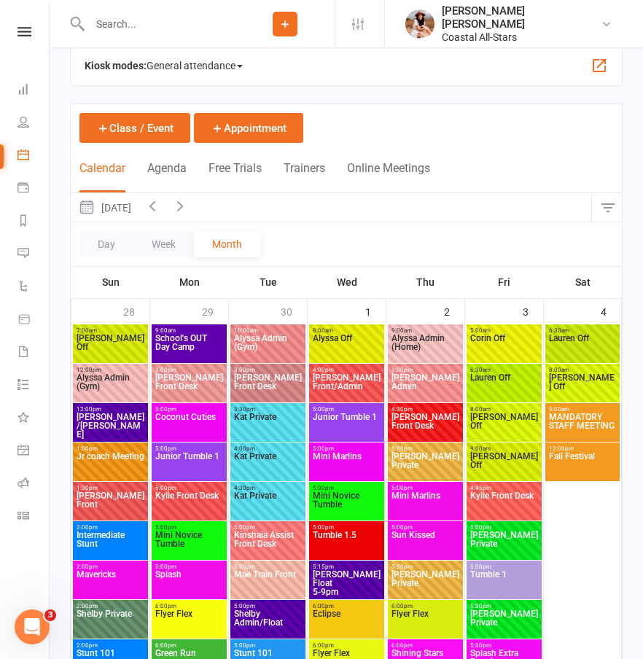
click at [610, 205] on button "button" at bounding box center [607, 207] width 31 height 29
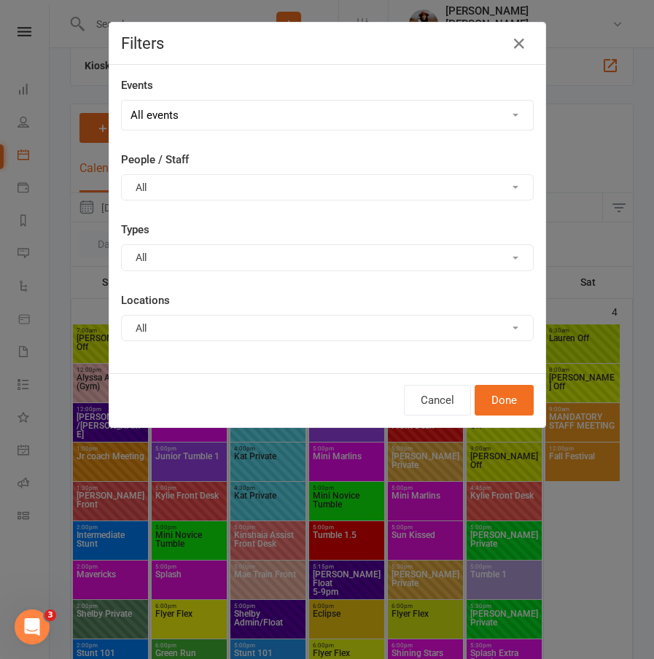
click at [148, 184] on button "All" at bounding box center [327, 187] width 412 height 26
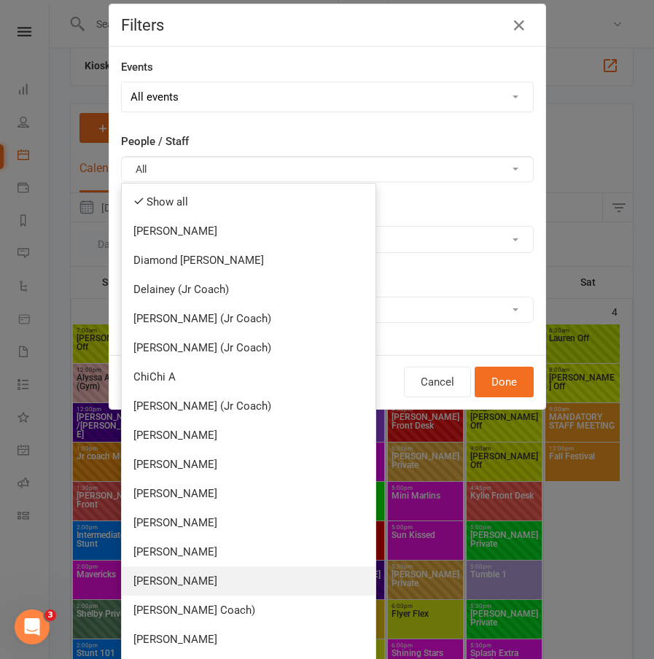
scroll to position [20, 0]
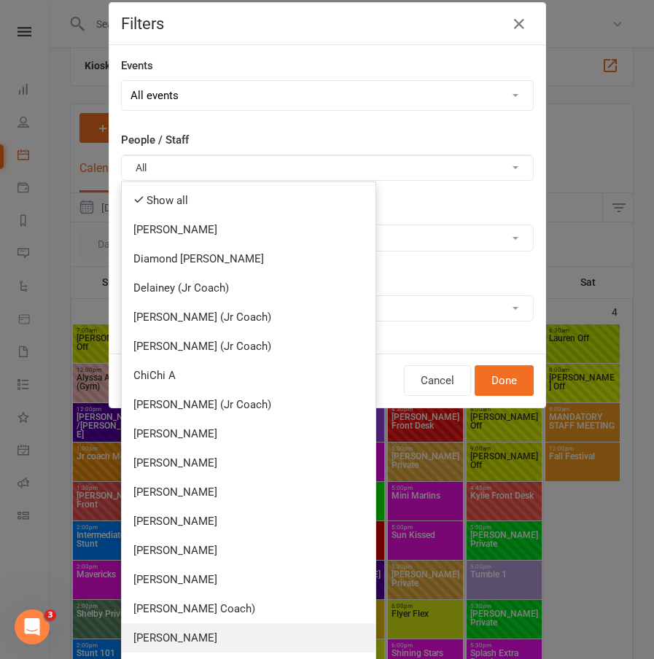
click at [211, 641] on link "[PERSON_NAME]" at bounding box center [249, 637] width 254 height 29
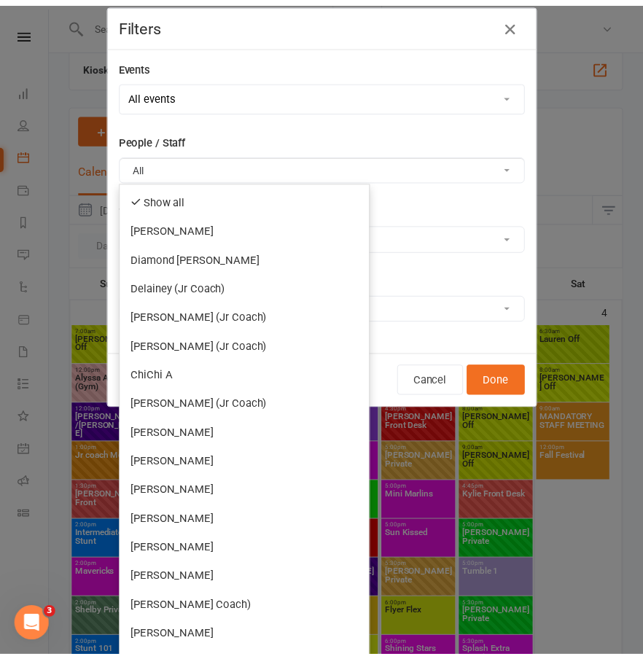
scroll to position [0, 0]
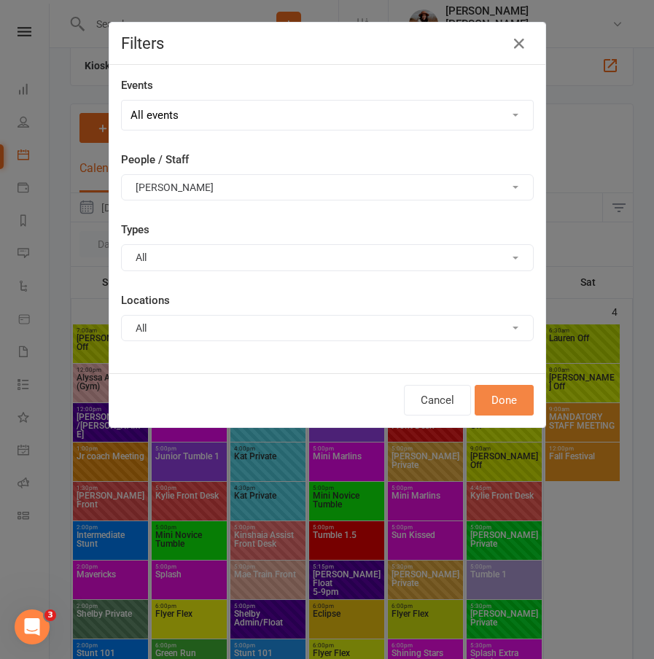
click at [503, 415] on button "Done" at bounding box center [503, 400] width 59 height 31
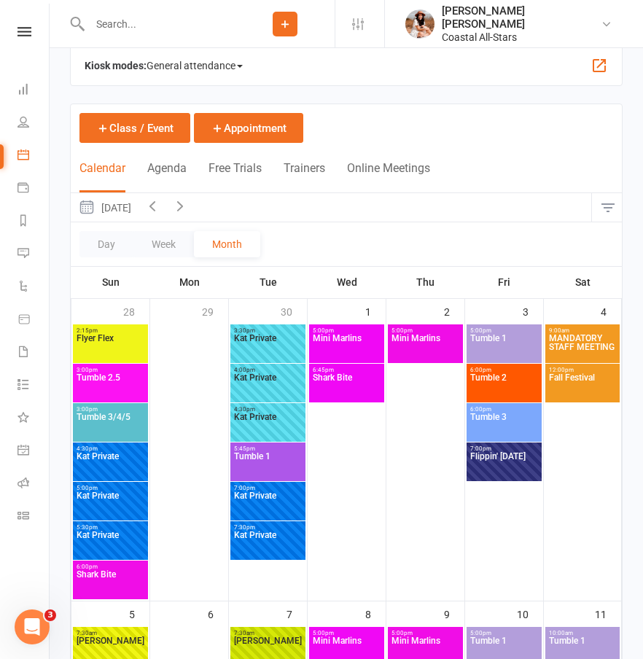
scroll to position [565, 0]
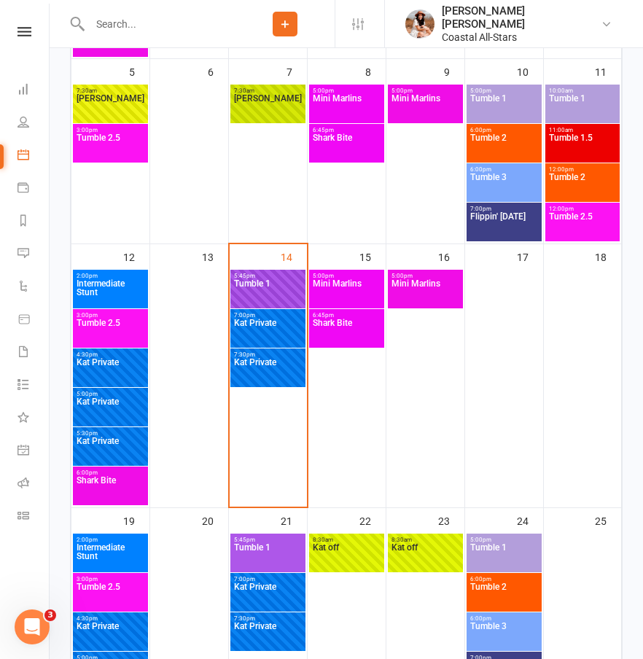
click at [265, 293] on span "Tumble 1" at bounding box center [267, 292] width 69 height 26
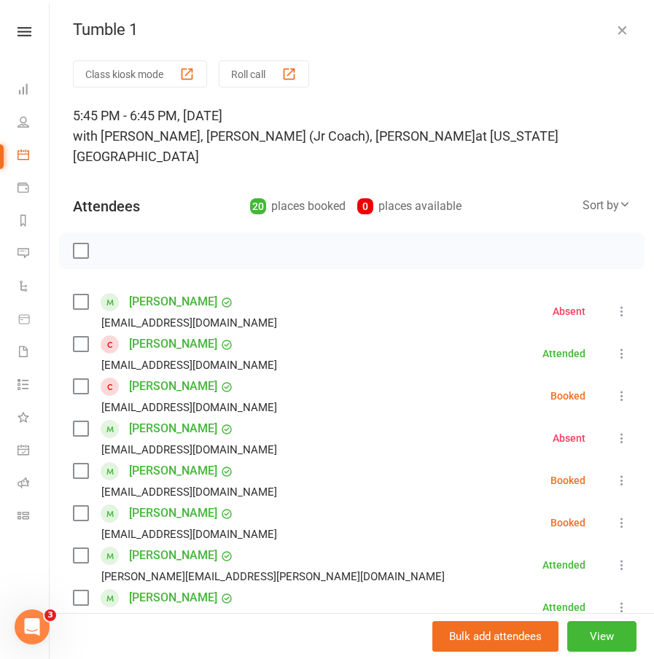
click at [614, 29] on icon "button" at bounding box center [621, 30] width 15 height 15
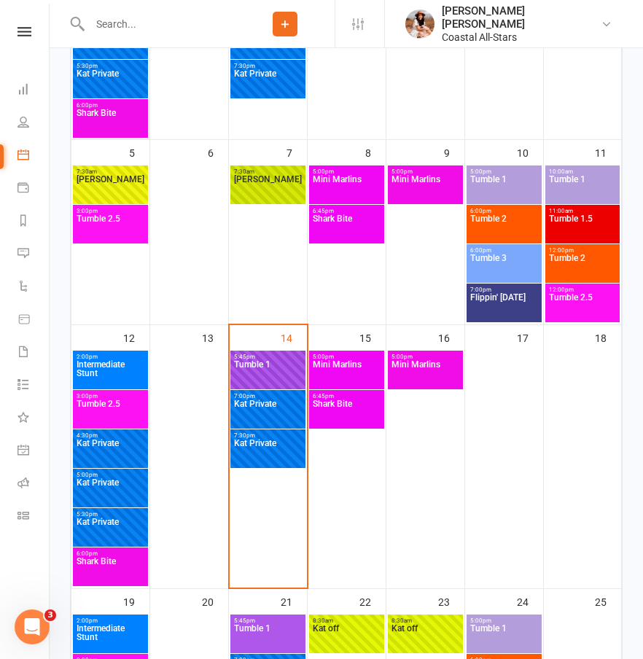
scroll to position [0, 0]
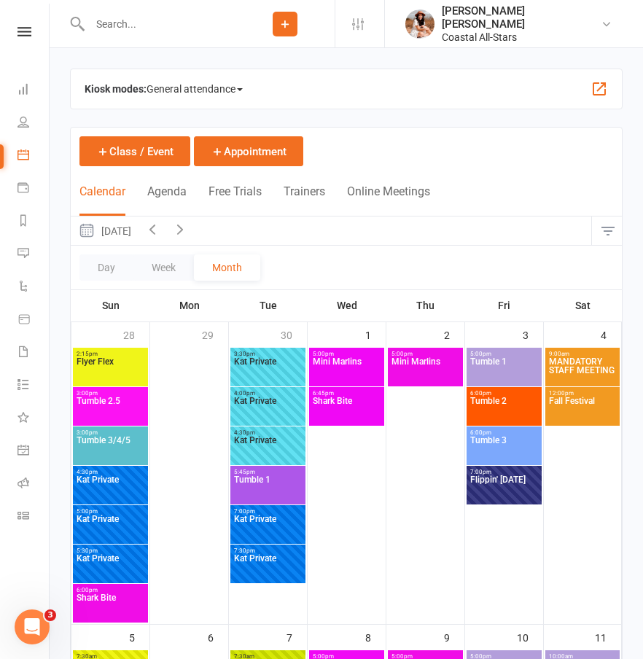
click at [601, 230] on button "button" at bounding box center [607, 230] width 31 height 29
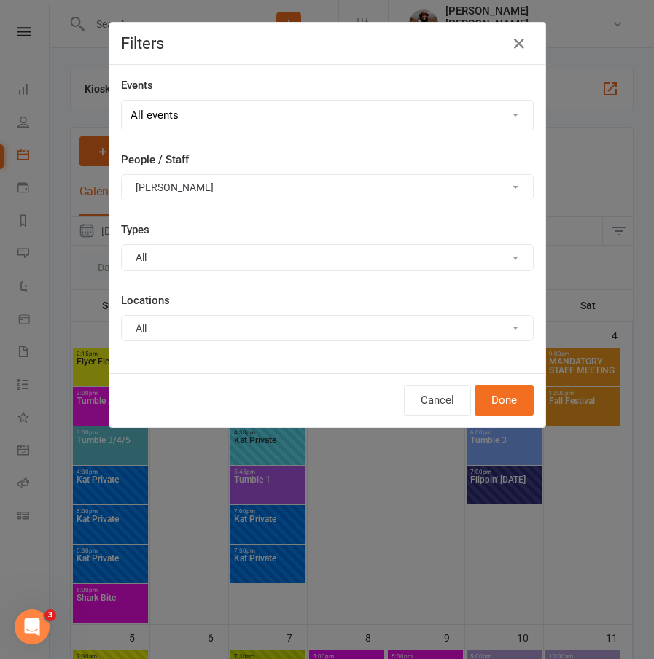
click at [171, 193] on button "[PERSON_NAME]" at bounding box center [327, 187] width 412 height 26
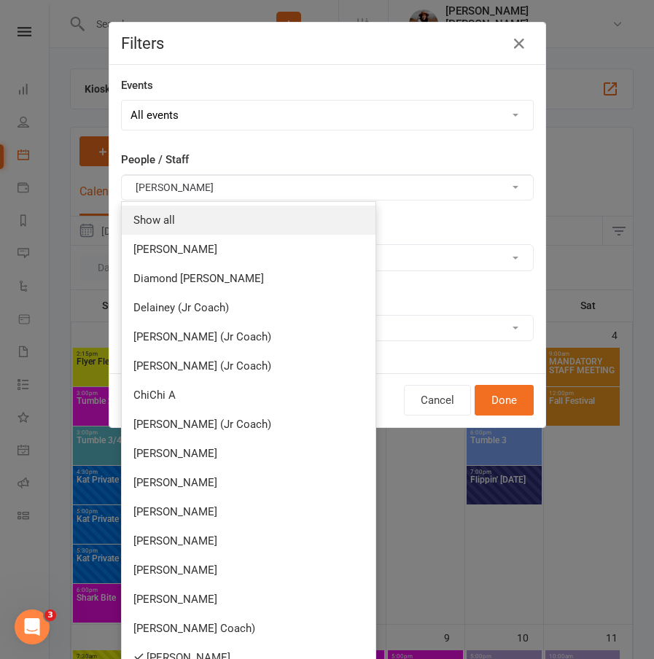
click at [165, 218] on link "Show all" at bounding box center [249, 219] width 254 height 29
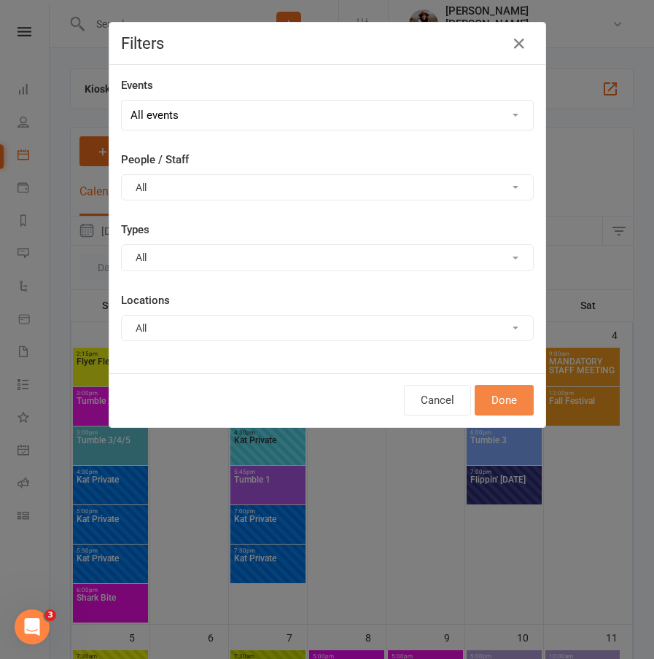
click at [504, 391] on button "Done" at bounding box center [503, 400] width 59 height 31
